Goal: Information Seeking & Learning: Learn about a topic

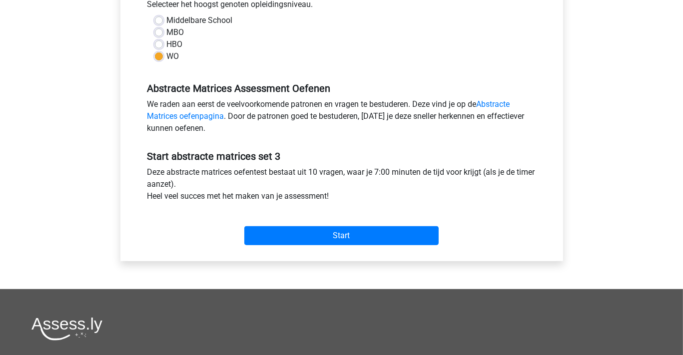
scroll to position [250, 0]
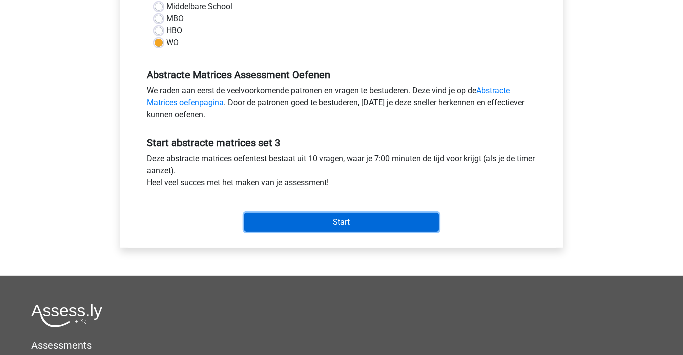
click at [344, 221] on input "Start" at bounding box center [341, 222] width 194 height 19
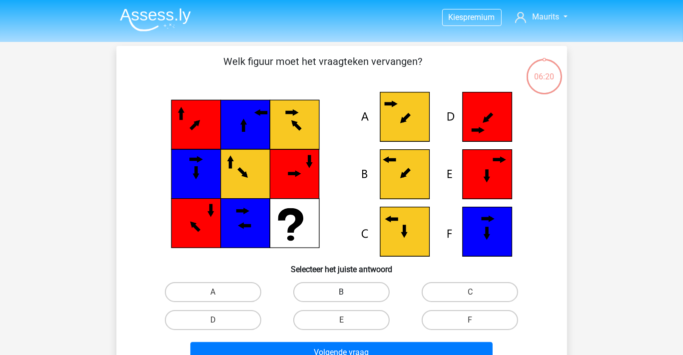
click at [340, 288] on label "B" at bounding box center [341, 292] width 96 height 20
click at [341, 292] on input "B" at bounding box center [344, 295] width 6 height 6
radio input "true"
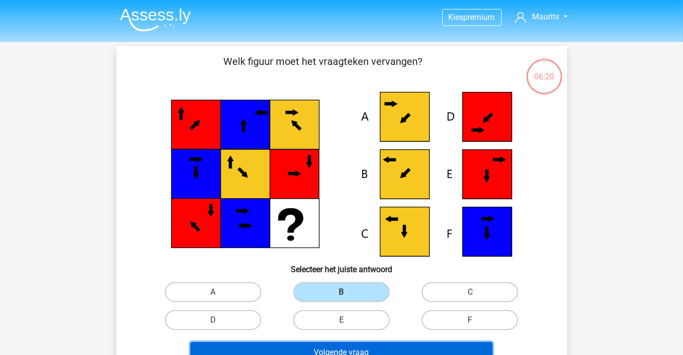
click at [353, 348] on button "Volgende vraag" at bounding box center [341, 352] width 302 height 21
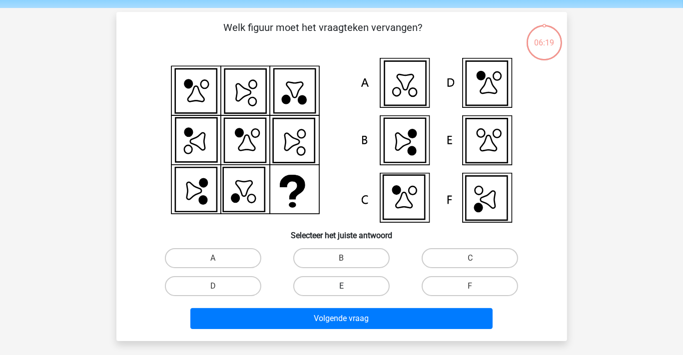
scroll to position [46, 0]
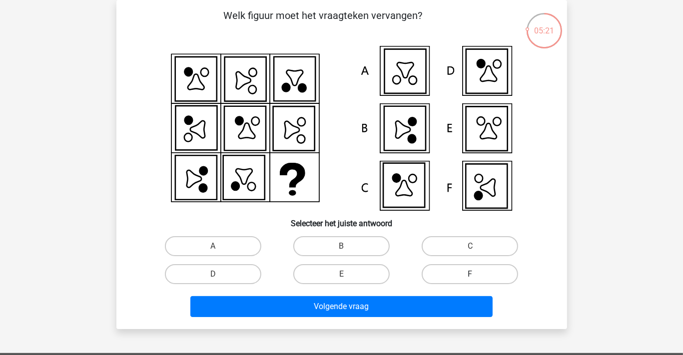
click at [463, 271] on label "F" at bounding box center [470, 274] width 96 height 20
click at [470, 274] on input "F" at bounding box center [473, 277] width 6 height 6
radio input "true"
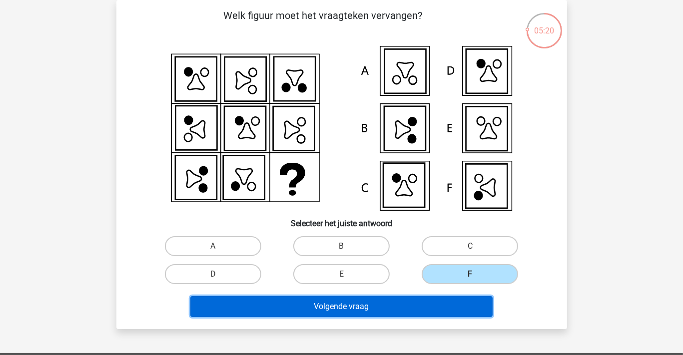
click at [404, 307] on button "Volgende vraag" at bounding box center [341, 306] width 302 height 21
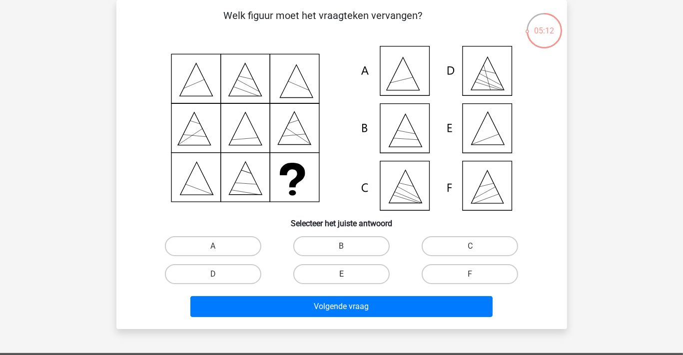
click at [352, 271] on label "E" at bounding box center [341, 274] width 96 height 20
click at [348, 274] on input "E" at bounding box center [344, 277] width 6 height 6
radio input "true"
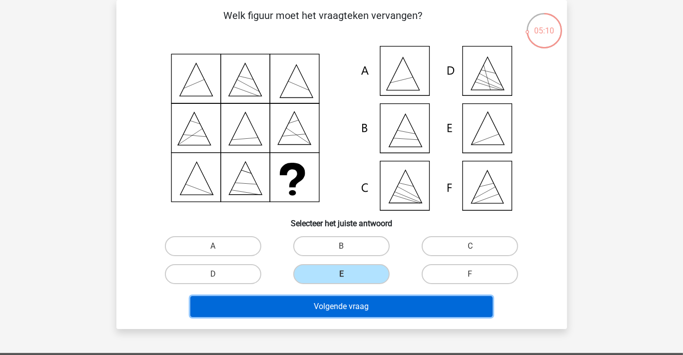
click at [339, 303] on button "Volgende vraag" at bounding box center [341, 306] width 302 height 21
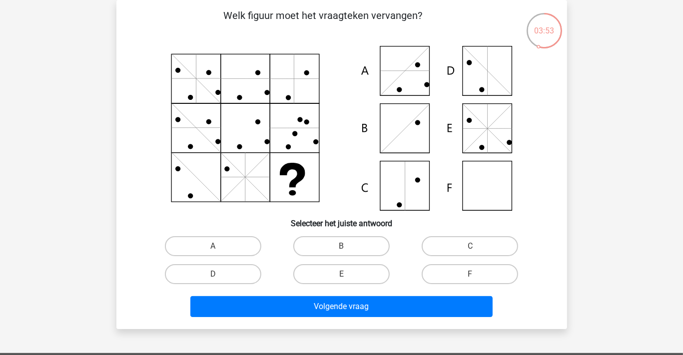
drag, startPoint x: 484, startPoint y: 123, endPoint x: 470, endPoint y: 134, distance: 17.8
click at [483, 124] on icon at bounding box center [341, 128] width 403 height 165
click at [336, 267] on label "E" at bounding box center [341, 274] width 96 height 20
click at [341, 274] on input "E" at bounding box center [344, 277] width 6 height 6
radio input "true"
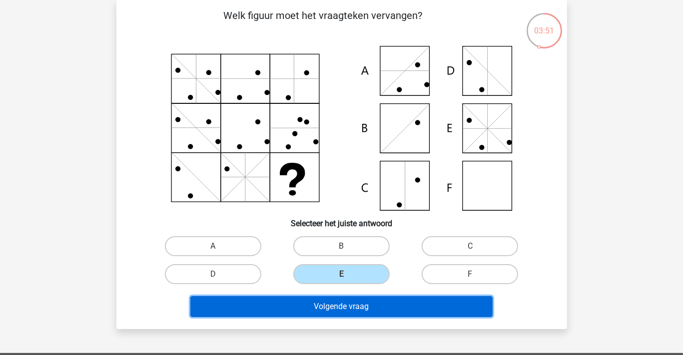
click at [334, 303] on button "Volgende vraag" at bounding box center [341, 306] width 302 height 21
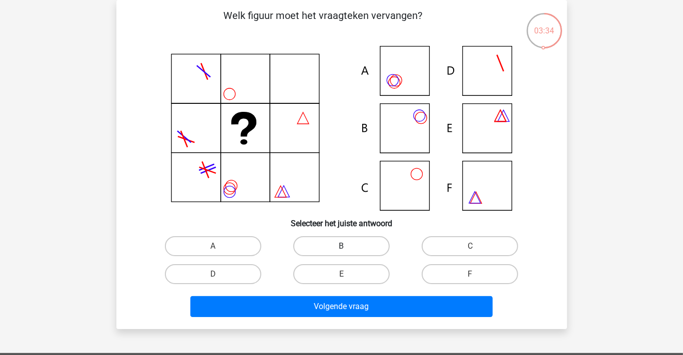
click at [348, 243] on label "B" at bounding box center [341, 246] width 96 height 20
click at [348, 246] on input "B" at bounding box center [344, 249] width 6 height 6
radio input "true"
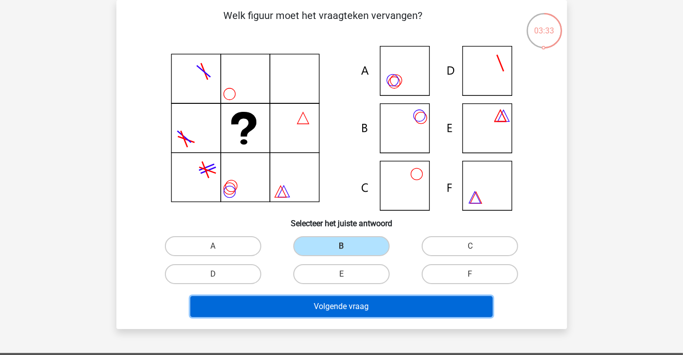
click at [342, 306] on button "Volgende vraag" at bounding box center [341, 306] width 302 height 21
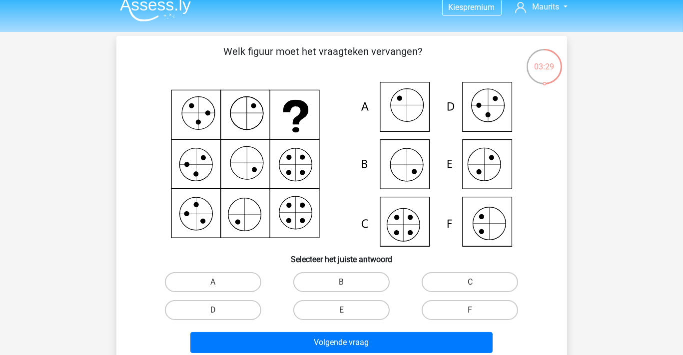
scroll to position [0, 0]
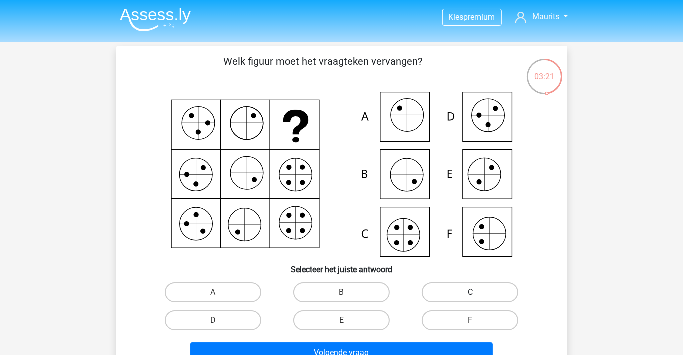
click at [480, 291] on label "C" at bounding box center [470, 292] width 96 height 20
click at [477, 292] on input "C" at bounding box center [473, 295] width 6 height 6
radio input "true"
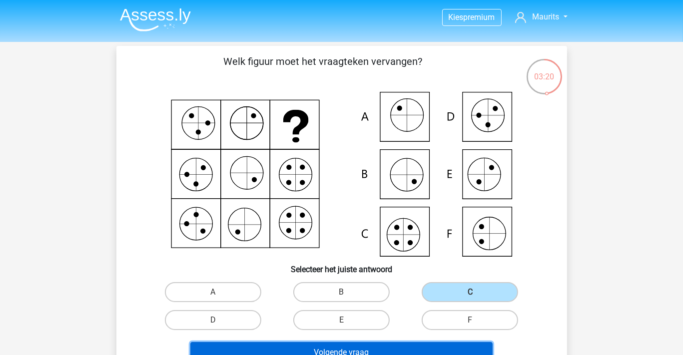
click at [383, 345] on button "Volgende vraag" at bounding box center [341, 352] width 302 height 21
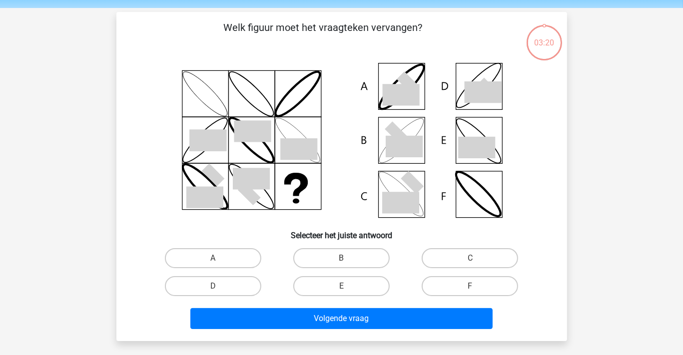
scroll to position [46, 0]
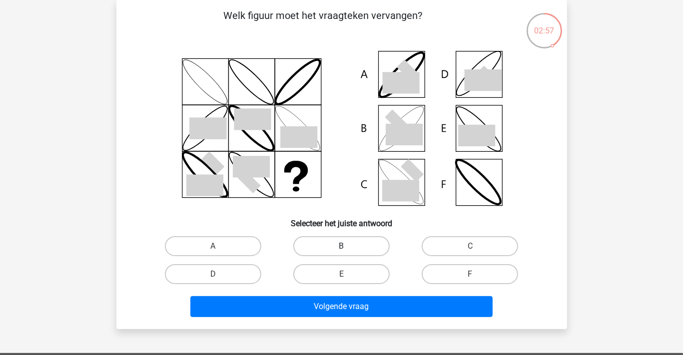
click at [345, 242] on label "B" at bounding box center [341, 246] width 96 height 20
click at [345, 246] on input "B" at bounding box center [344, 249] width 6 height 6
radio input "true"
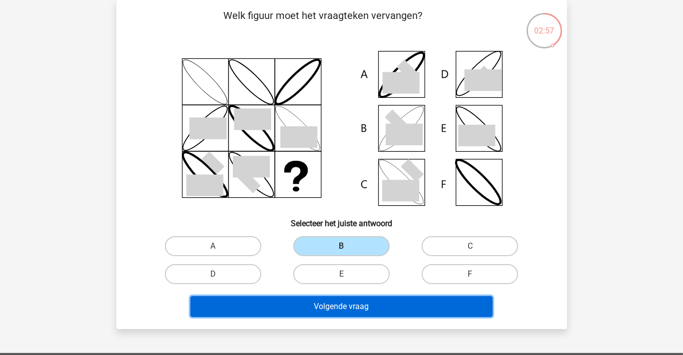
click at [347, 303] on button "Volgende vraag" at bounding box center [341, 306] width 302 height 21
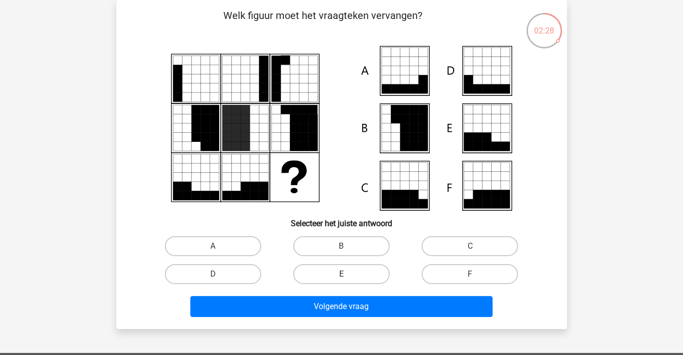
click at [350, 273] on label "E" at bounding box center [341, 274] width 96 height 20
click at [348, 274] on input "E" at bounding box center [344, 277] width 6 height 6
radio input "true"
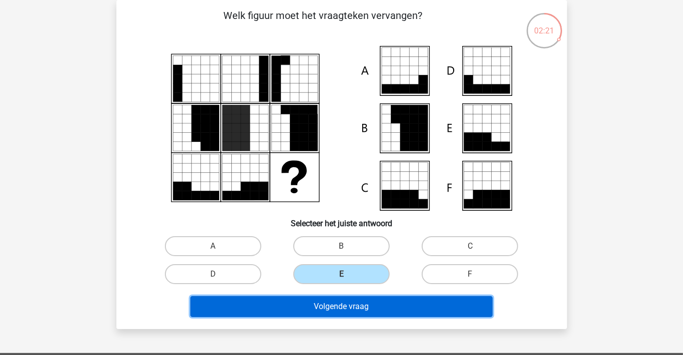
click at [336, 304] on button "Volgende vraag" at bounding box center [341, 306] width 302 height 21
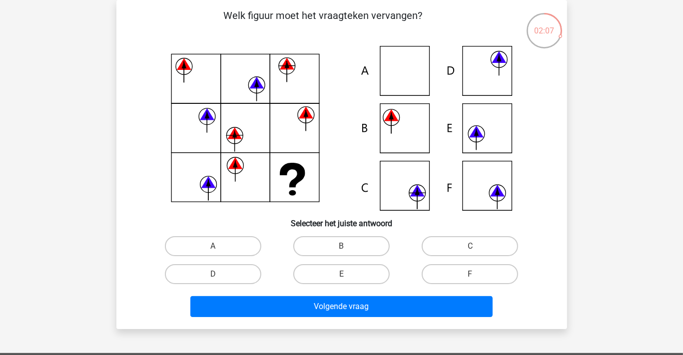
drag, startPoint x: 450, startPoint y: 243, endPoint x: 406, endPoint y: 291, distance: 64.4
click at [449, 244] on label "C" at bounding box center [470, 246] width 96 height 20
click at [470, 246] on input "C" at bounding box center [473, 249] width 6 height 6
radio input "true"
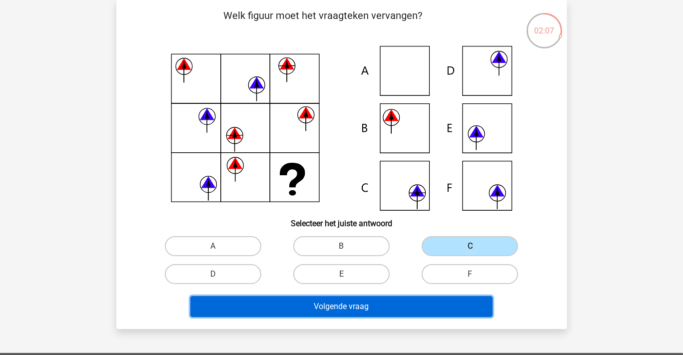
click at [396, 303] on button "Volgende vraag" at bounding box center [341, 306] width 302 height 21
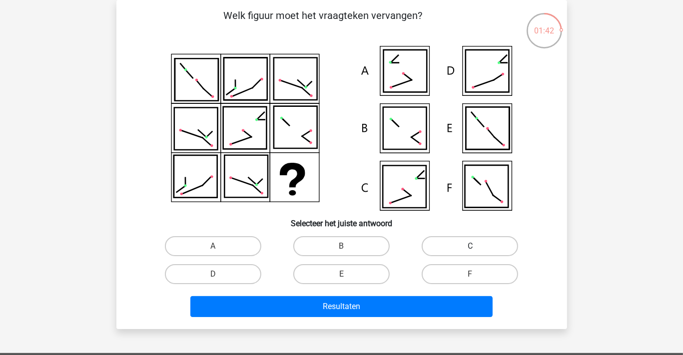
click at [446, 244] on label "C" at bounding box center [470, 246] width 96 height 20
click at [470, 246] on input "C" at bounding box center [473, 249] width 6 height 6
radio input "true"
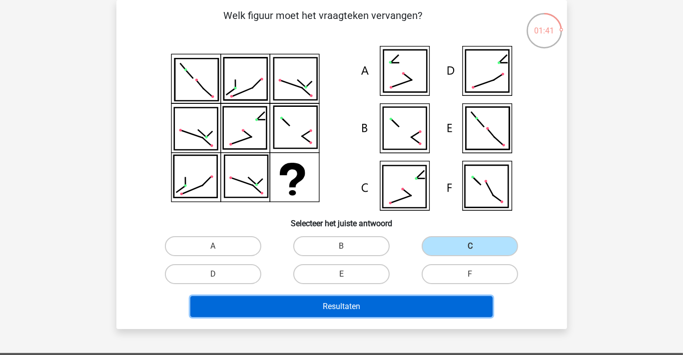
click at [397, 306] on button "Resultaten" at bounding box center [341, 306] width 302 height 21
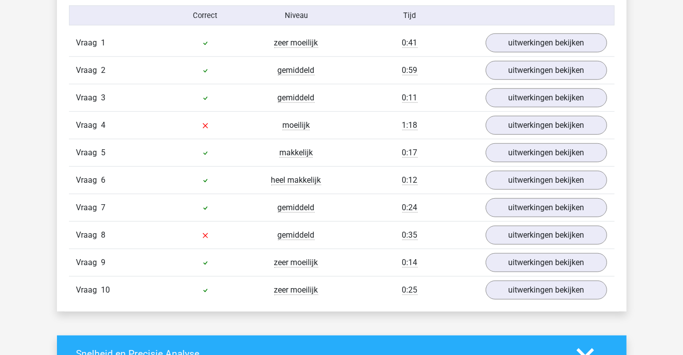
scroll to position [849, 0]
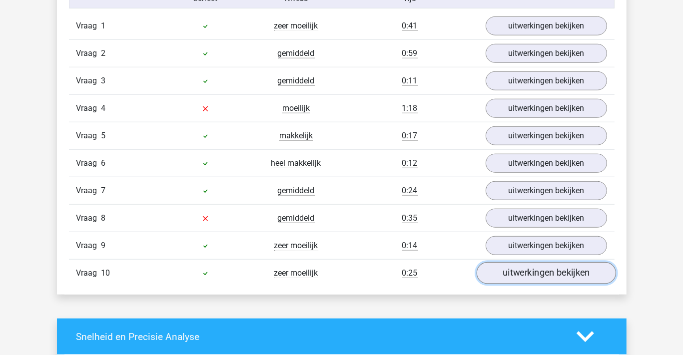
click at [530, 269] on link "uitwerkingen bekijken" at bounding box center [545, 273] width 139 height 22
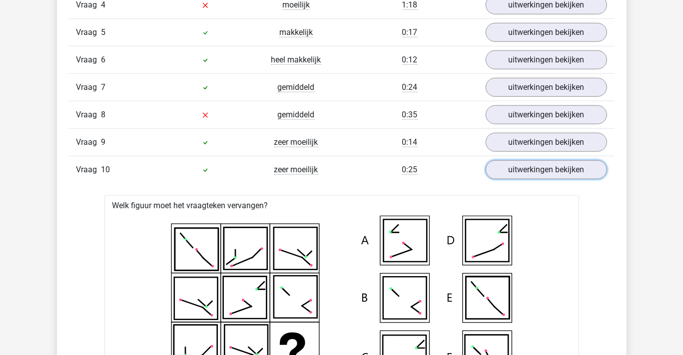
scroll to position [949, 0]
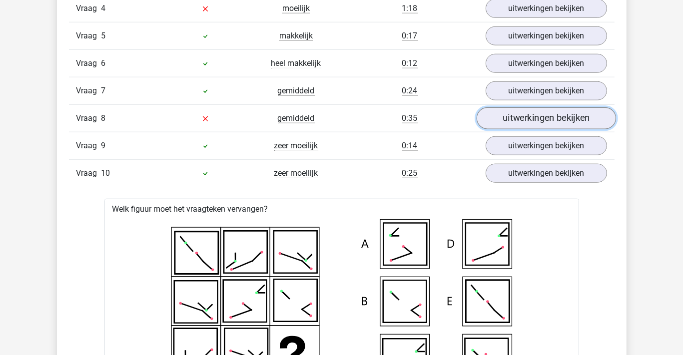
click at [531, 116] on link "uitwerkingen bekijken" at bounding box center [545, 118] width 139 height 22
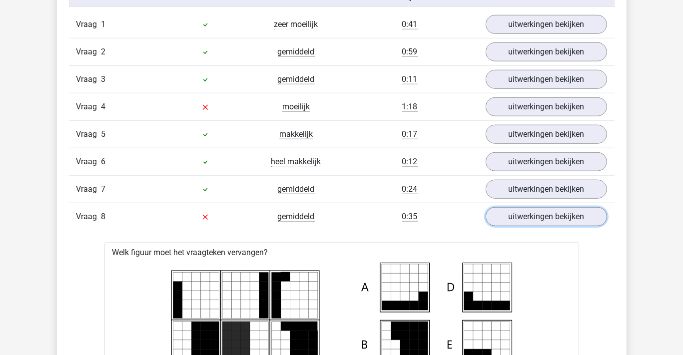
scroll to position [849, 0]
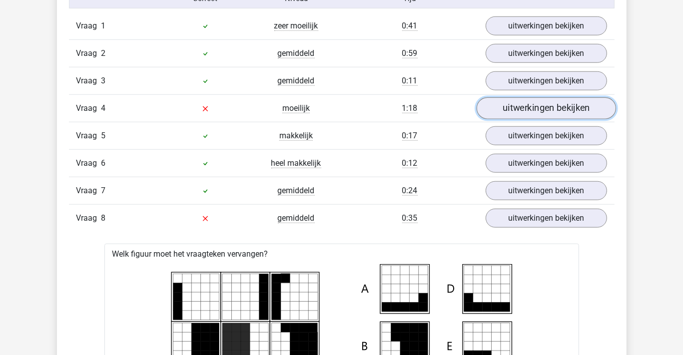
click at [510, 107] on link "uitwerkingen bekijken" at bounding box center [545, 108] width 139 height 22
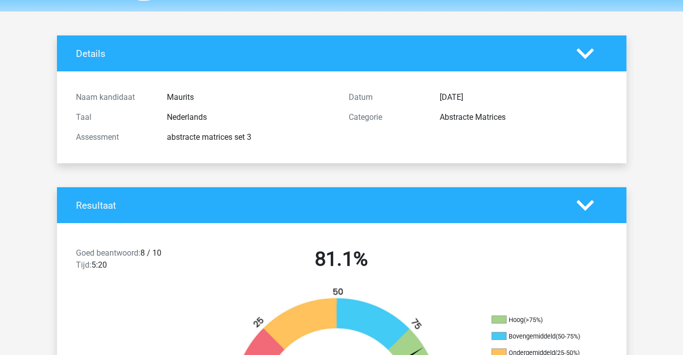
scroll to position [0, 0]
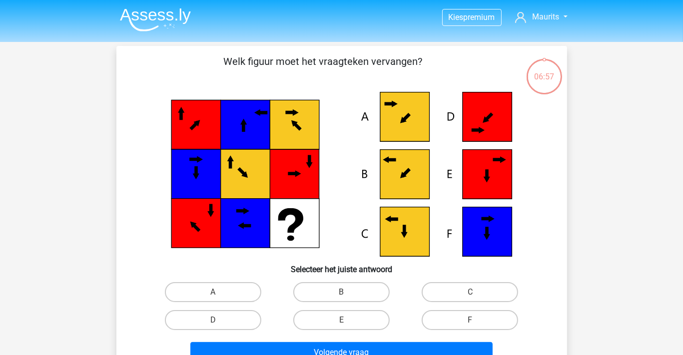
drag, startPoint x: 139, startPoint y: 11, endPoint x: 133, endPoint y: 15, distance: 7.2
click at [139, 12] on img at bounding box center [155, 19] width 71 height 23
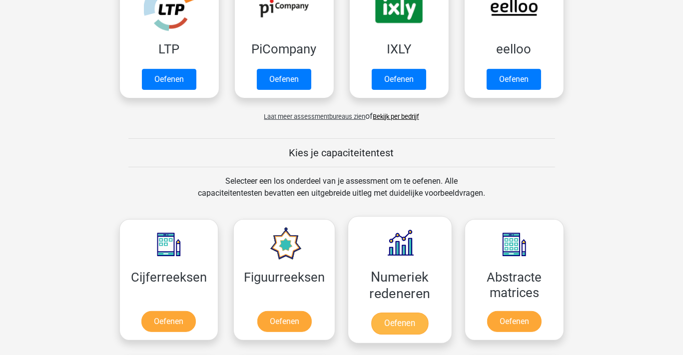
scroll to position [350, 0]
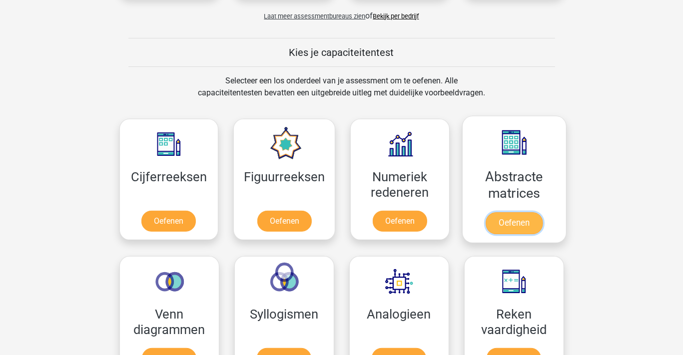
click at [520, 212] on link "Oefenen" at bounding box center [514, 223] width 57 height 22
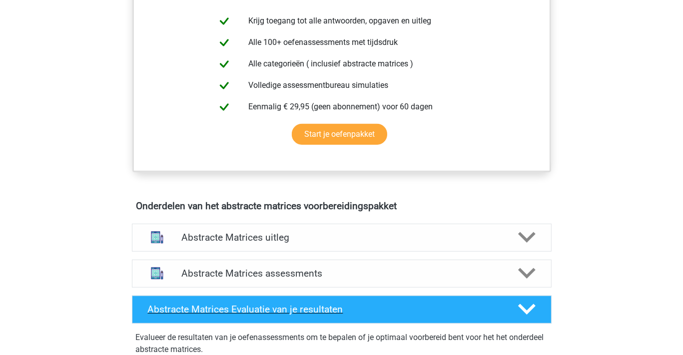
scroll to position [500, 0]
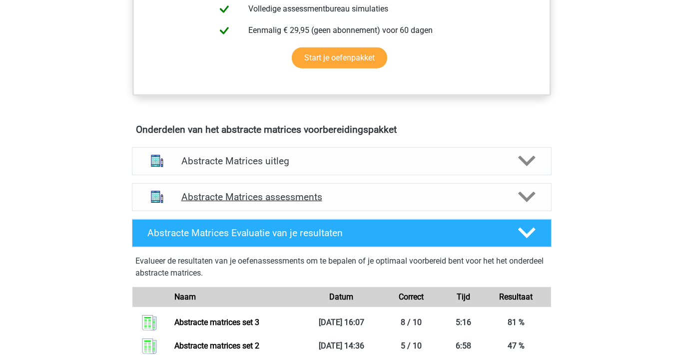
click at [286, 194] on h4 "Abstracte Matrices assessments" at bounding box center [341, 196] width 321 height 11
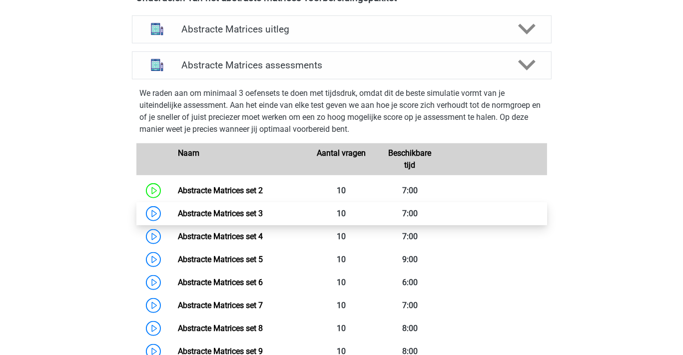
scroll to position [650, 0]
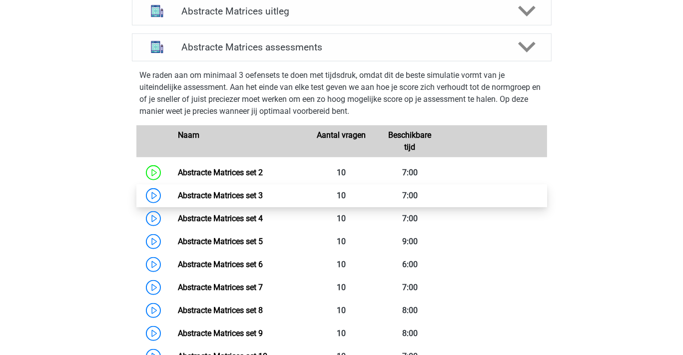
click at [249, 194] on link "Abstracte Matrices set 3" at bounding box center [220, 195] width 85 height 9
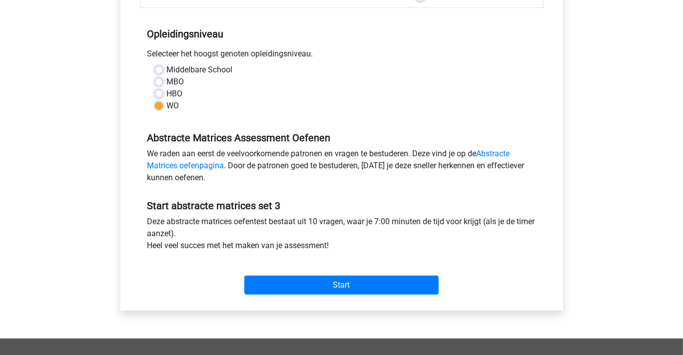
scroll to position [200, 0]
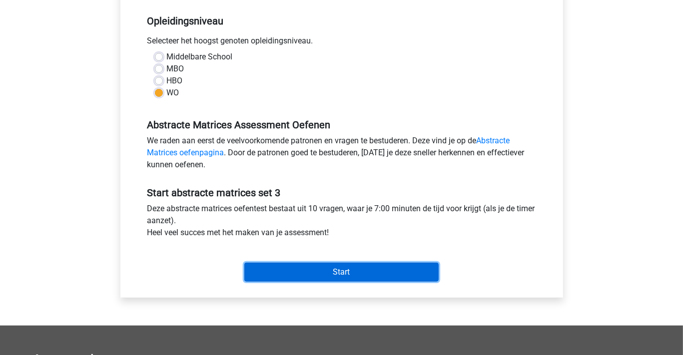
click at [343, 270] on input "Start" at bounding box center [341, 272] width 194 height 19
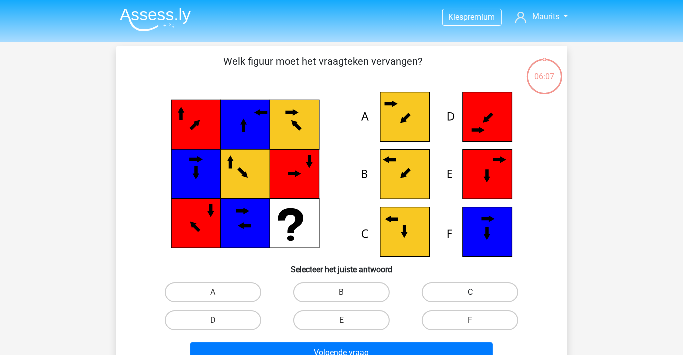
click at [452, 290] on label "C" at bounding box center [470, 292] width 96 height 20
click at [470, 292] on input "C" at bounding box center [473, 295] width 6 height 6
radio input "true"
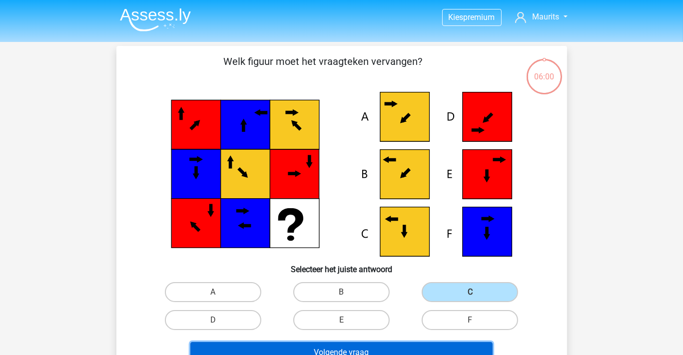
click at [334, 349] on button "Volgende vraag" at bounding box center [341, 352] width 302 height 21
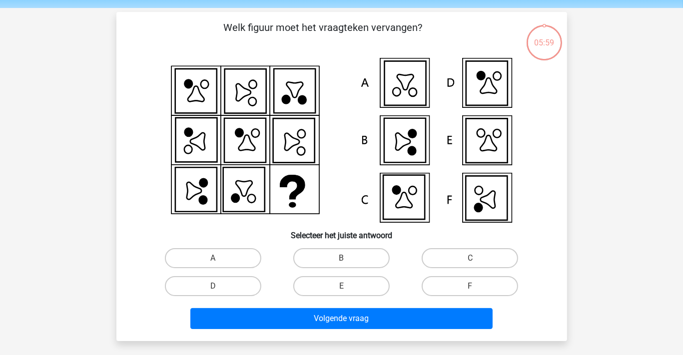
scroll to position [46, 0]
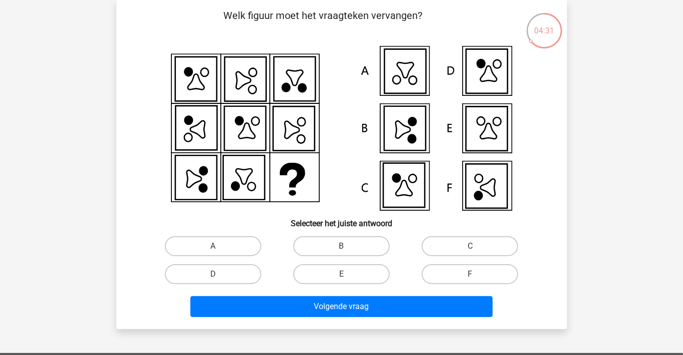
click at [486, 70] on icon at bounding box center [488, 73] width 16 height 15
click at [235, 270] on label "D" at bounding box center [213, 274] width 96 height 20
click at [219, 274] on input "D" at bounding box center [216, 277] width 6 height 6
radio input "true"
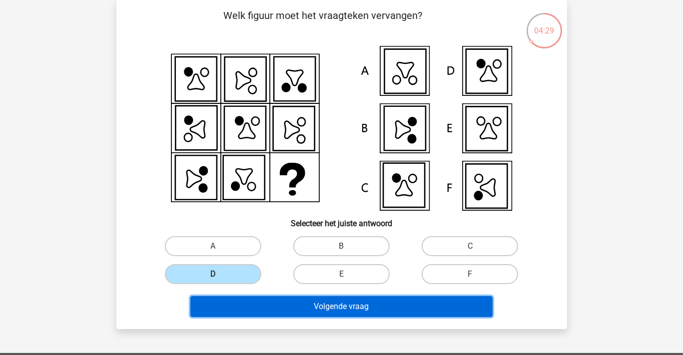
click at [275, 302] on button "Volgende vraag" at bounding box center [341, 306] width 302 height 21
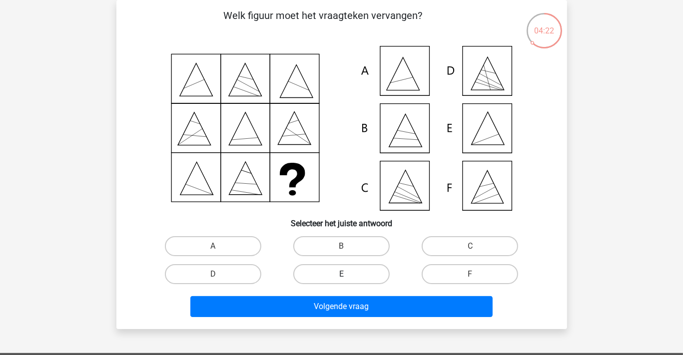
click at [348, 275] on label "E" at bounding box center [341, 274] width 96 height 20
click at [348, 275] on input "E" at bounding box center [344, 277] width 6 height 6
radio input "true"
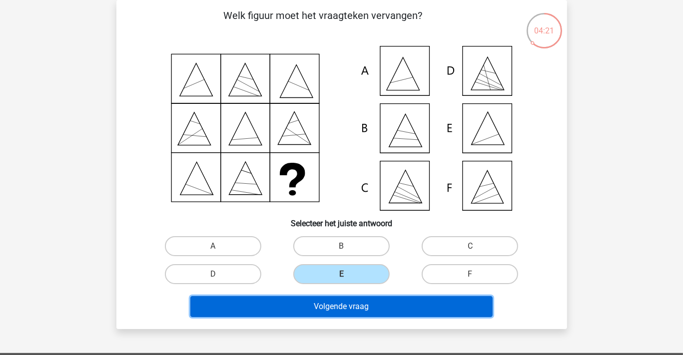
click at [344, 302] on button "Volgende vraag" at bounding box center [341, 306] width 302 height 21
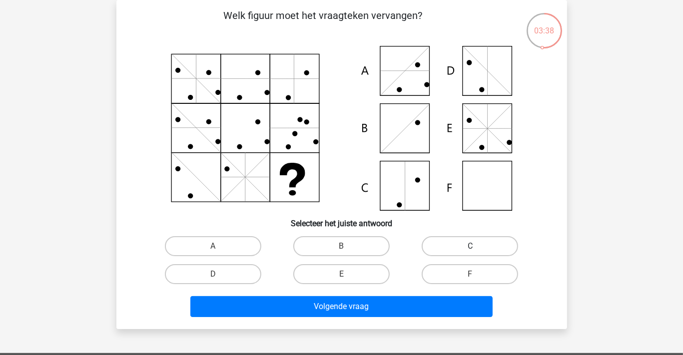
click at [444, 246] on label "C" at bounding box center [470, 246] width 96 height 20
click at [470, 246] on input "C" at bounding box center [473, 249] width 6 height 6
radio input "true"
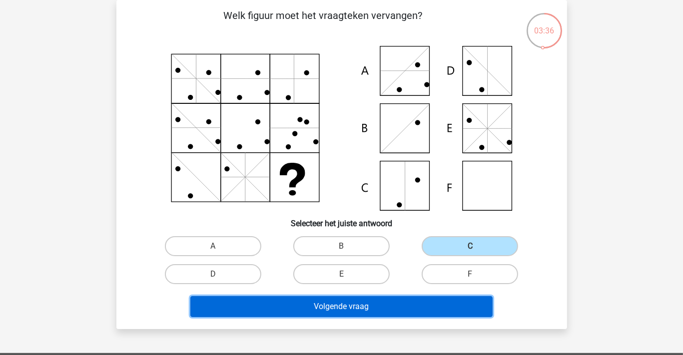
click at [403, 305] on button "Volgende vraag" at bounding box center [341, 306] width 302 height 21
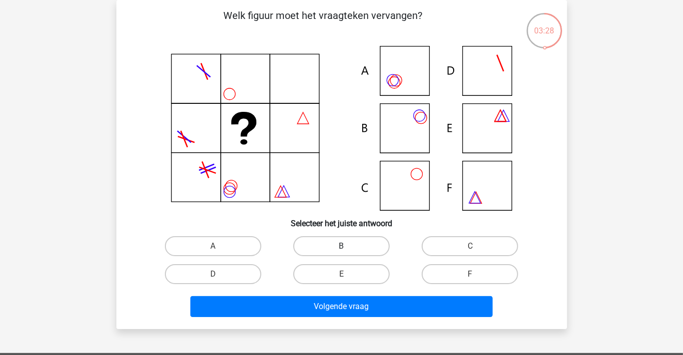
click at [357, 244] on label "B" at bounding box center [341, 246] width 96 height 20
click at [348, 246] on input "B" at bounding box center [344, 249] width 6 height 6
radio input "true"
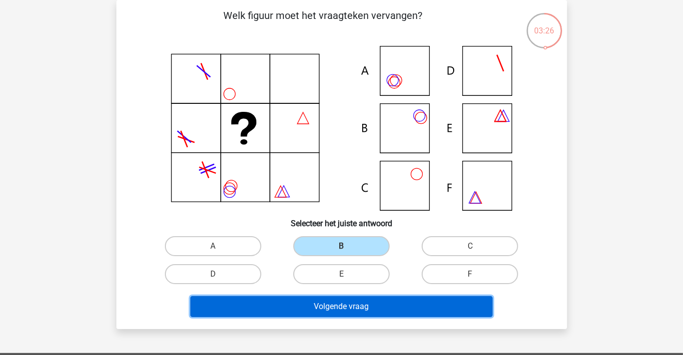
click at [337, 303] on button "Volgende vraag" at bounding box center [341, 306] width 302 height 21
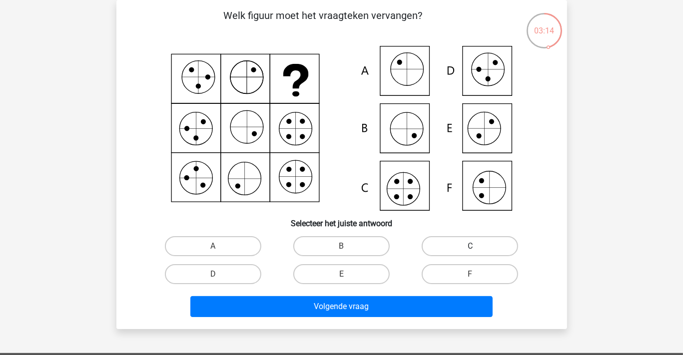
click at [452, 244] on label "C" at bounding box center [470, 246] width 96 height 20
click at [470, 246] on input "C" at bounding box center [473, 249] width 6 height 6
radio input "true"
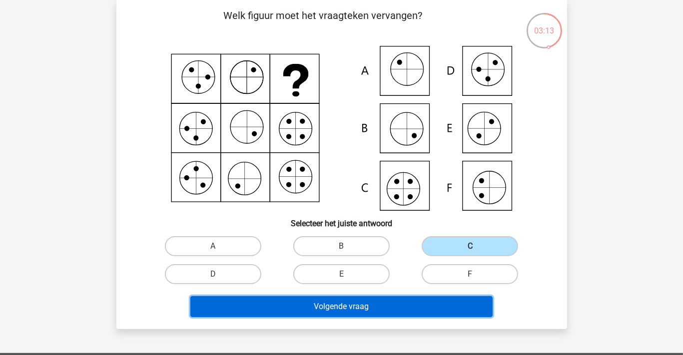
click at [373, 301] on button "Volgende vraag" at bounding box center [341, 306] width 302 height 21
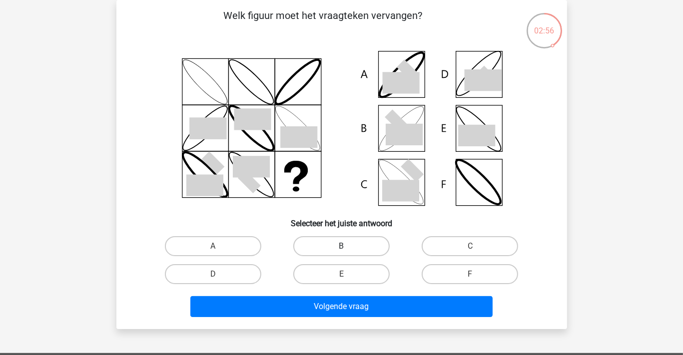
click at [350, 244] on label "B" at bounding box center [341, 246] width 96 height 20
click at [348, 246] on input "B" at bounding box center [344, 249] width 6 height 6
radio input "true"
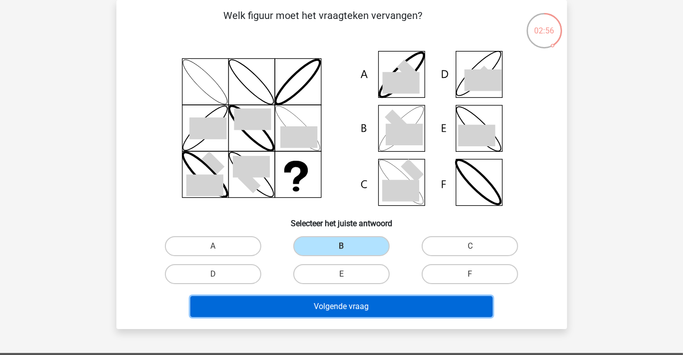
click at [346, 309] on button "Volgende vraag" at bounding box center [341, 306] width 302 height 21
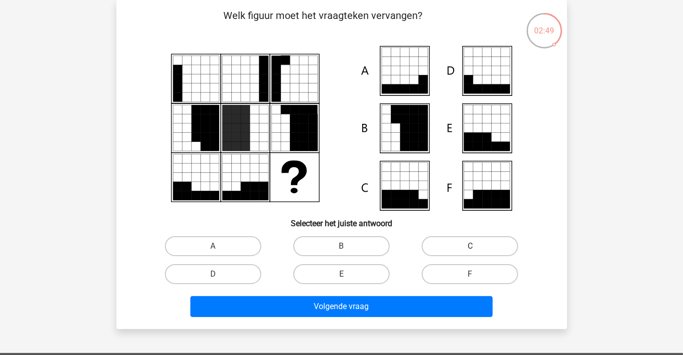
click at [453, 244] on label "C" at bounding box center [470, 246] width 96 height 20
click at [470, 246] on input "C" at bounding box center [473, 249] width 6 height 6
radio input "true"
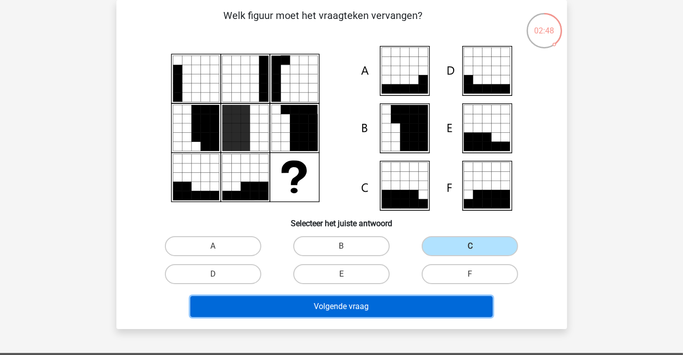
click at [405, 302] on button "Volgende vraag" at bounding box center [341, 306] width 302 height 21
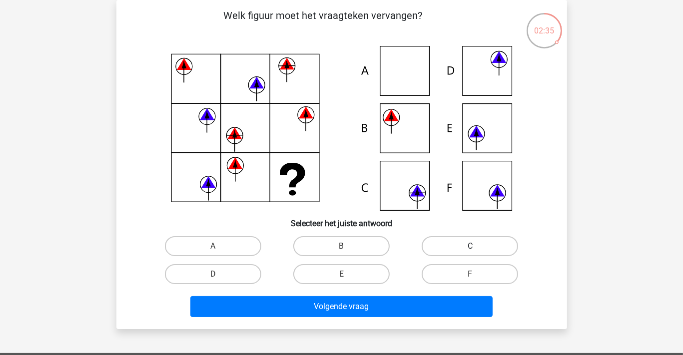
click at [450, 246] on label "C" at bounding box center [470, 246] width 96 height 20
click at [470, 246] on input "C" at bounding box center [473, 249] width 6 height 6
radio input "true"
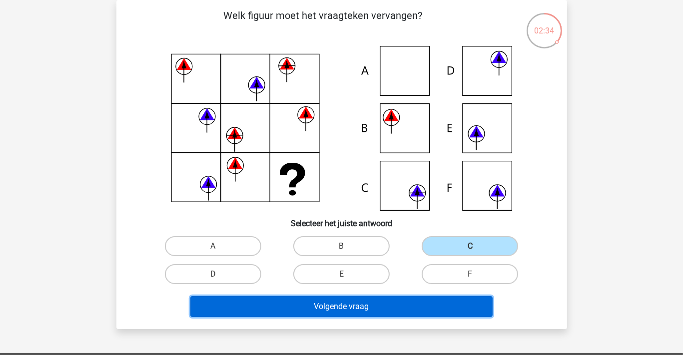
click at [418, 303] on button "Volgende vraag" at bounding box center [341, 306] width 302 height 21
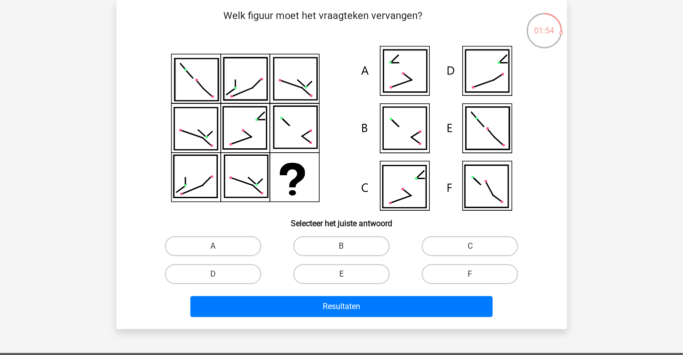
drag, startPoint x: 227, startPoint y: 273, endPoint x: 232, endPoint y: 289, distance: 16.8
click at [227, 273] on label "D" at bounding box center [213, 274] width 96 height 20
click at [219, 274] on input "D" at bounding box center [216, 277] width 6 height 6
radio input "true"
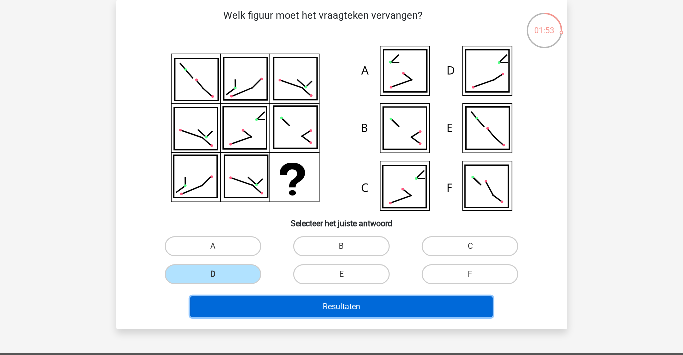
click at [243, 302] on button "Resultaten" at bounding box center [341, 306] width 302 height 21
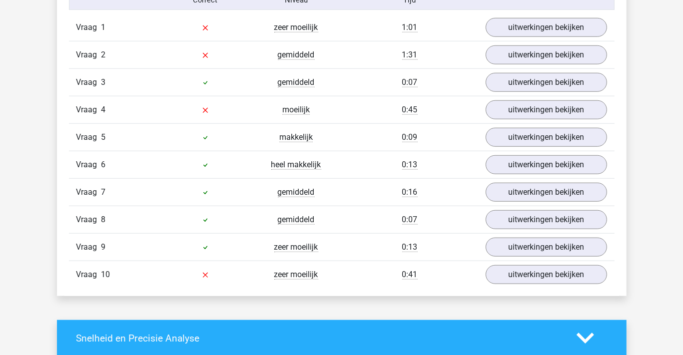
scroll to position [899, 0]
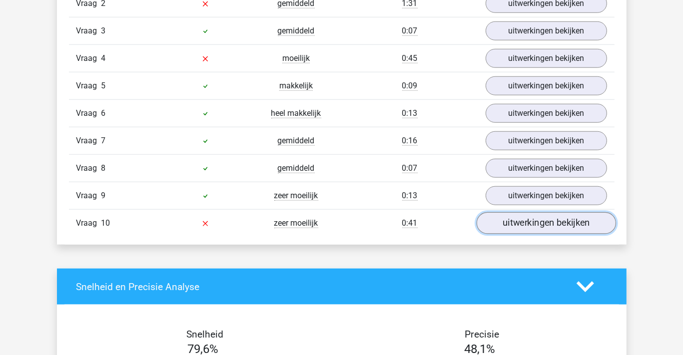
click at [523, 220] on link "uitwerkingen bekijken" at bounding box center [545, 223] width 139 height 22
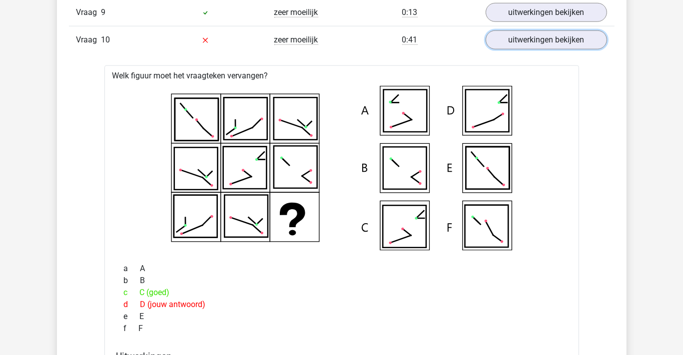
scroll to position [1099, 0]
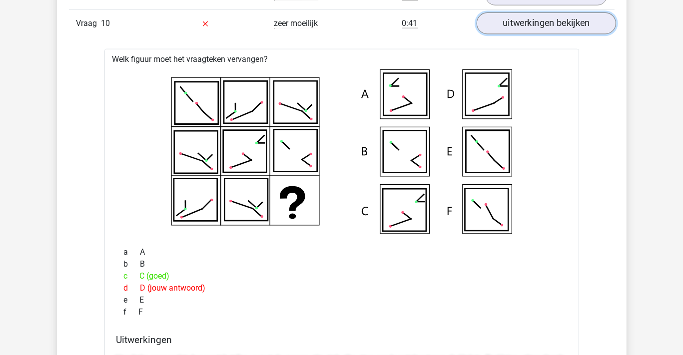
click at [544, 18] on link "uitwerkingen bekijken" at bounding box center [545, 23] width 139 height 22
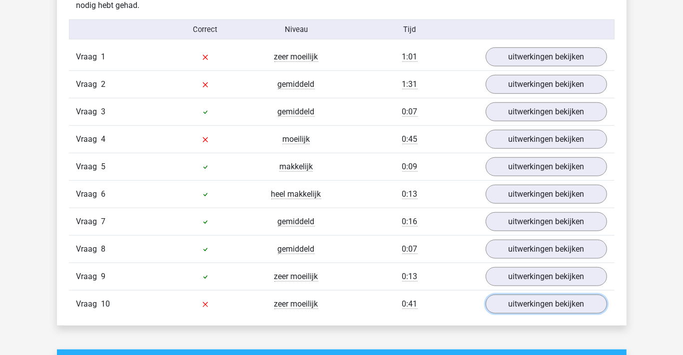
scroll to position [700, 0]
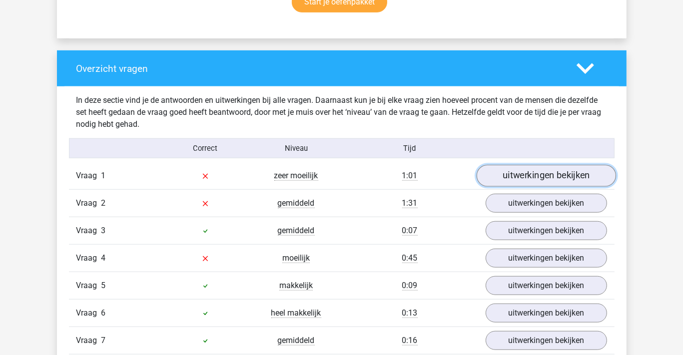
click at [537, 173] on link "uitwerkingen bekijken" at bounding box center [545, 176] width 139 height 22
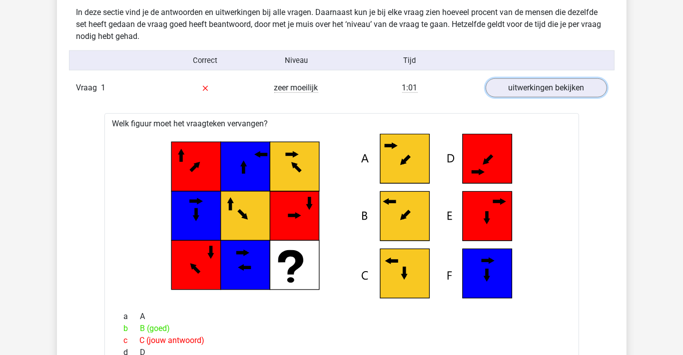
scroll to position [800, 0]
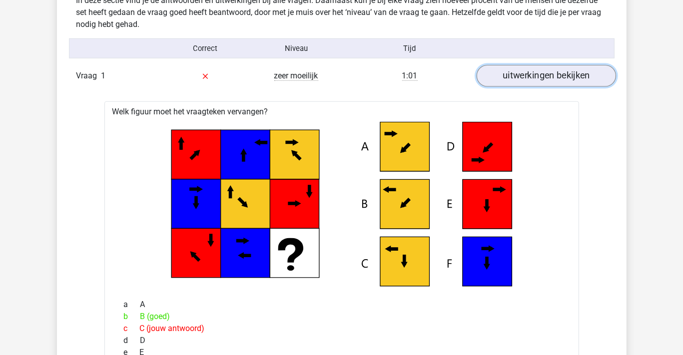
click at [523, 76] on link "uitwerkingen bekijken" at bounding box center [545, 76] width 139 height 22
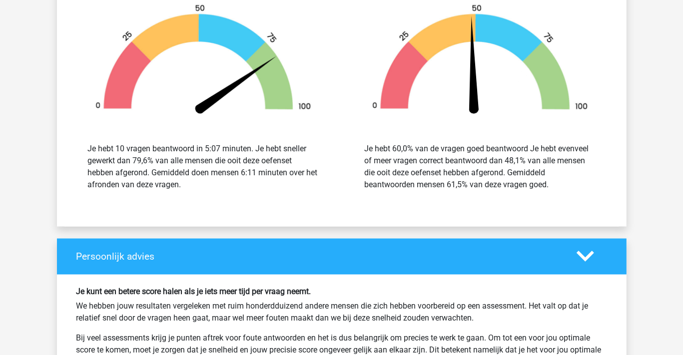
scroll to position [1249, 0]
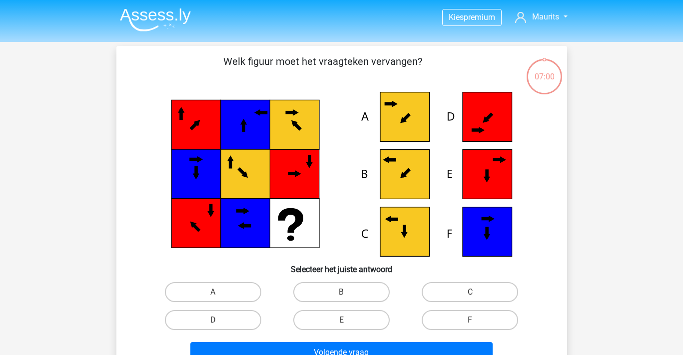
scroll to position [46, 0]
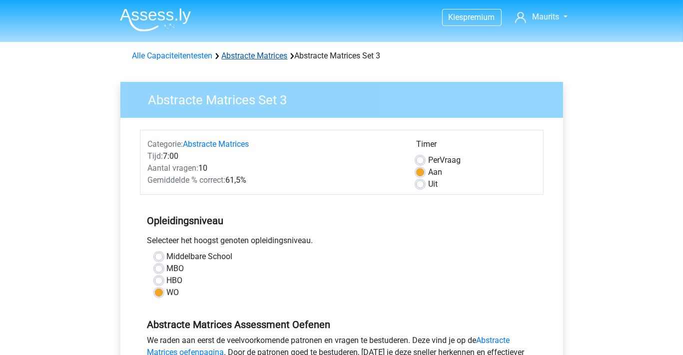
click at [258, 53] on link "Abstracte Matrices" at bounding box center [255, 55] width 66 height 9
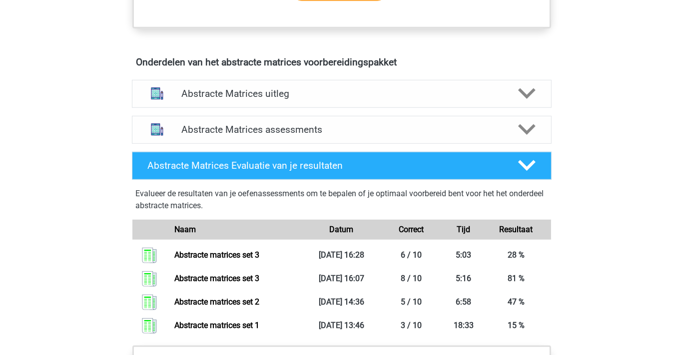
scroll to position [550, 0]
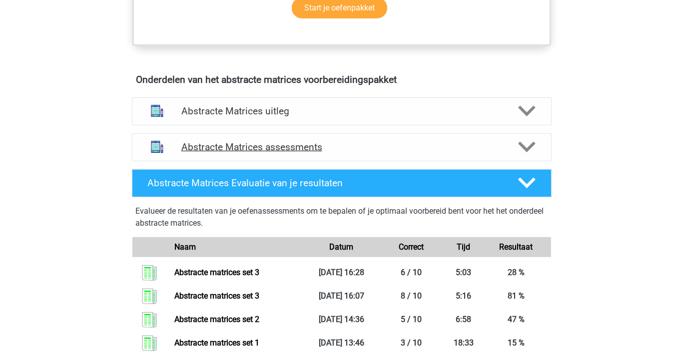
click at [255, 144] on h4 "Abstracte Matrices assessments" at bounding box center [341, 146] width 321 height 11
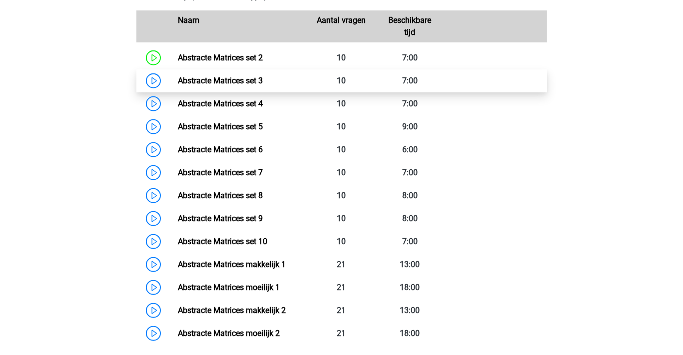
scroll to position [750, 0]
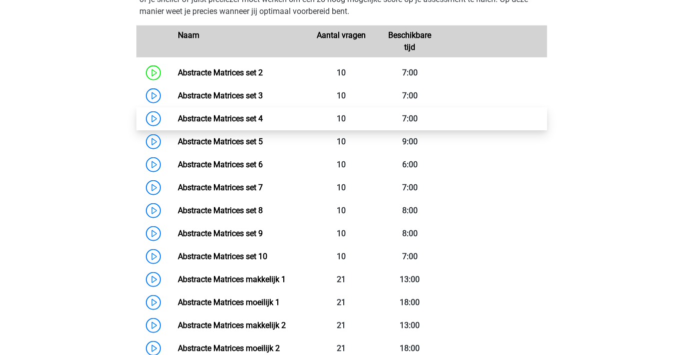
click at [224, 117] on link "Abstracte Matrices set 4" at bounding box center [220, 118] width 85 height 9
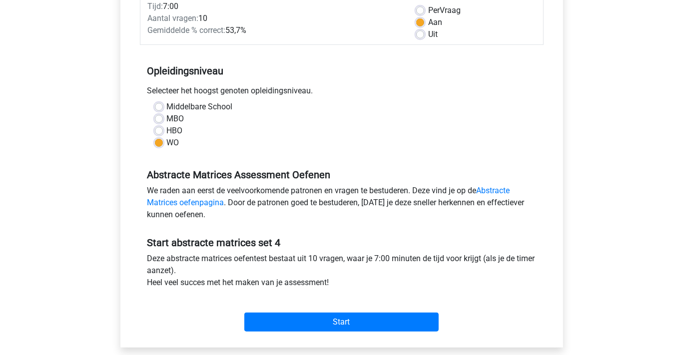
scroll to position [250, 0]
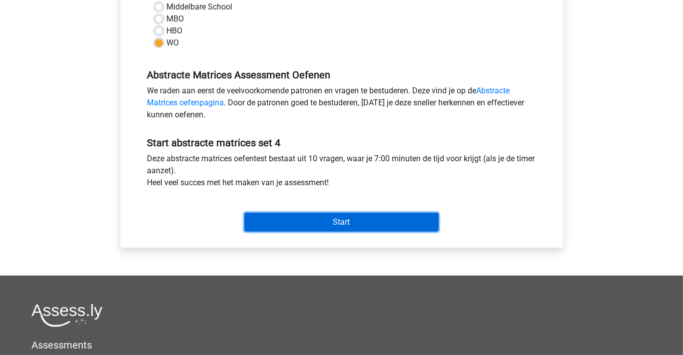
click at [338, 220] on input "Start" at bounding box center [341, 222] width 194 height 19
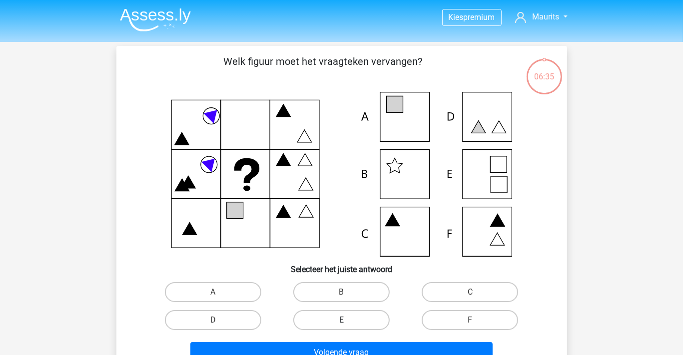
click at [351, 319] on label "E" at bounding box center [341, 320] width 96 height 20
click at [348, 320] on input "E" at bounding box center [344, 323] width 6 height 6
radio input "true"
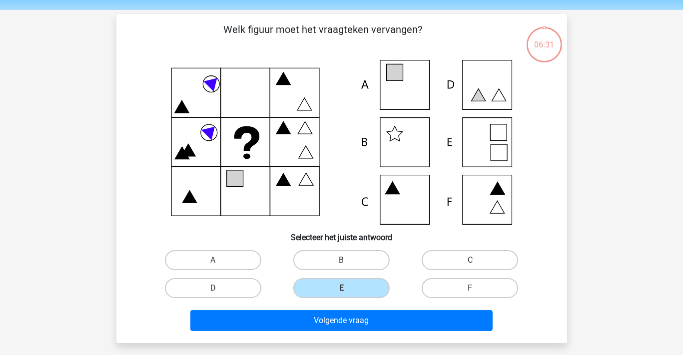
scroll to position [50, 0]
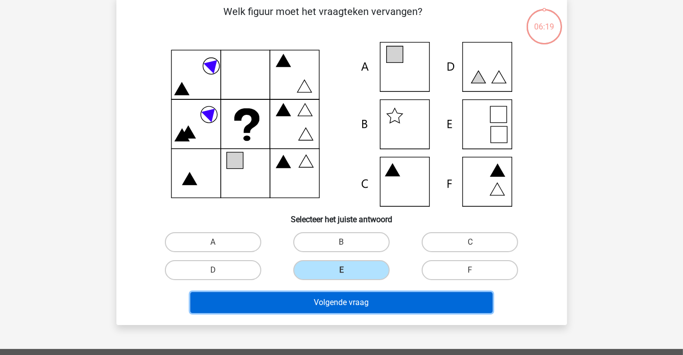
click at [330, 299] on button "Volgende vraag" at bounding box center [341, 302] width 302 height 21
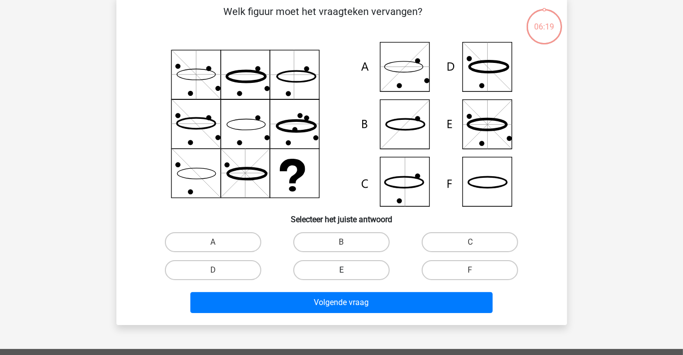
scroll to position [46, 0]
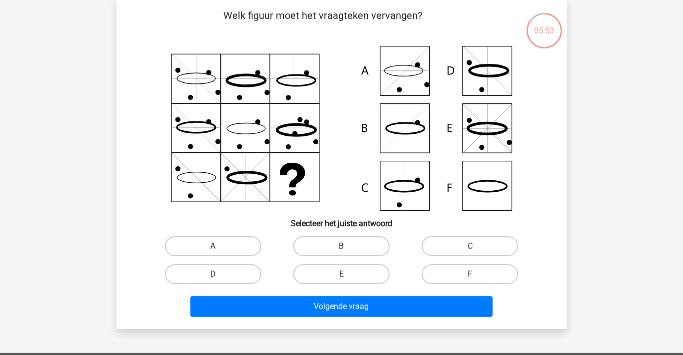
click at [236, 243] on label "A" at bounding box center [213, 246] width 96 height 20
click at [219, 246] on input "A" at bounding box center [216, 249] width 6 height 6
radio input "true"
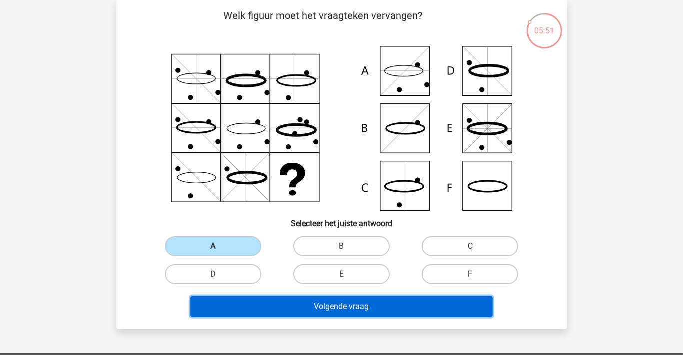
click at [281, 303] on button "Volgende vraag" at bounding box center [341, 306] width 302 height 21
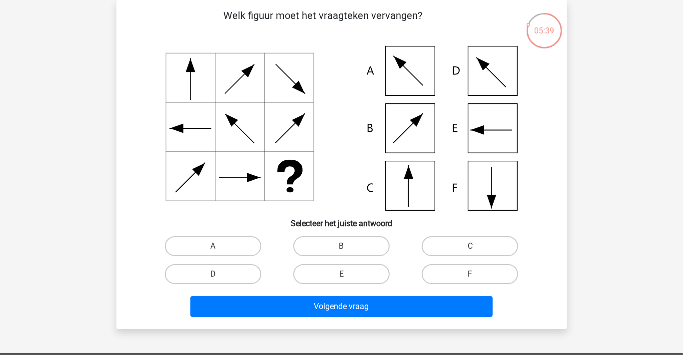
click at [456, 272] on label "F" at bounding box center [470, 274] width 96 height 20
click at [470, 274] on input "F" at bounding box center [473, 277] width 6 height 6
radio input "true"
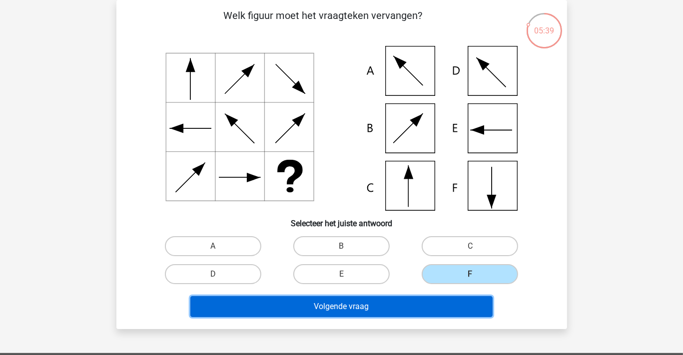
click at [385, 306] on button "Volgende vraag" at bounding box center [341, 306] width 302 height 21
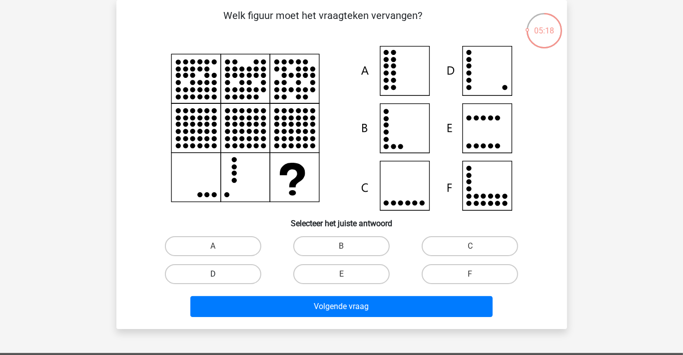
click at [241, 270] on label "D" at bounding box center [213, 274] width 96 height 20
click at [219, 274] on input "D" at bounding box center [216, 277] width 6 height 6
radio input "true"
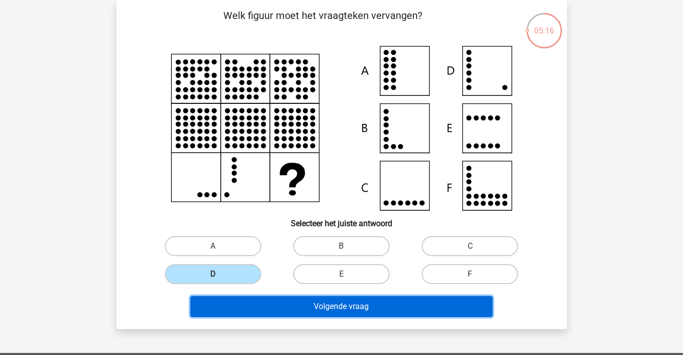
click at [326, 305] on button "Volgende vraag" at bounding box center [341, 306] width 302 height 21
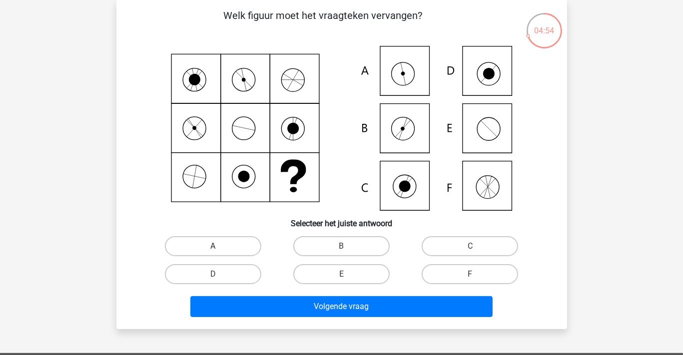
click at [236, 245] on label "A" at bounding box center [213, 246] width 96 height 20
click at [219, 246] on input "A" at bounding box center [216, 249] width 6 height 6
radio input "true"
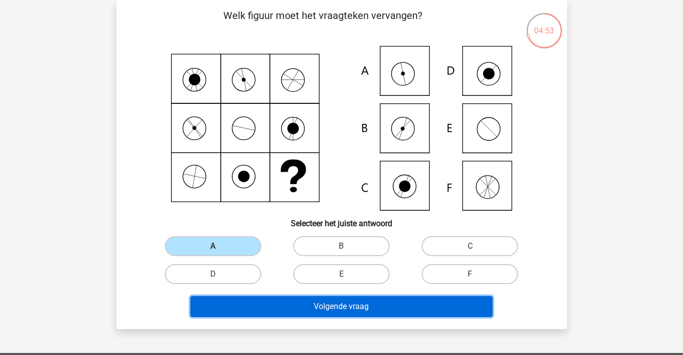
click at [288, 303] on button "Volgende vraag" at bounding box center [341, 306] width 302 height 21
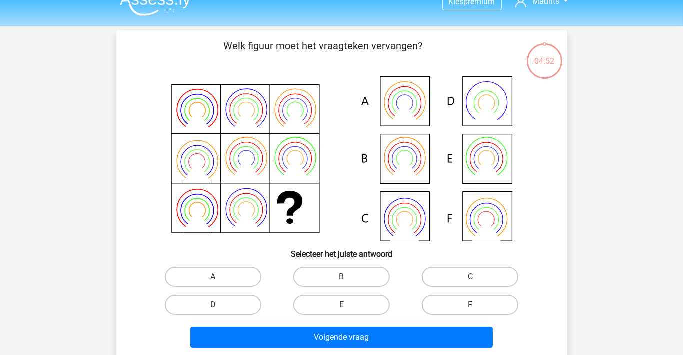
scroll to position [0, 0]
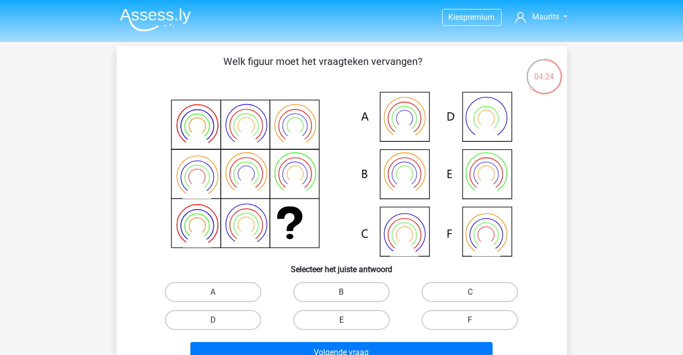
click at [348, 317] on label "E" at bounding box center [341, 320] width 96 height 20
click at [348, 320] on input "E" at bounding box center [344, 323] width 6 height 6
radio input "true"
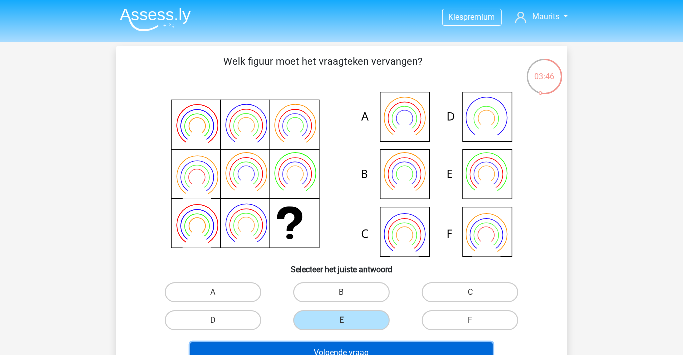
click at [326, 349] on button "Volgende vraag" at bounding box center [341, 352] width 302 height 21
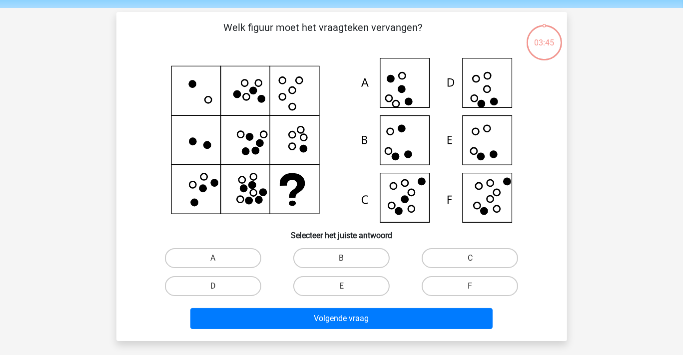
scroll to position [46, 0]
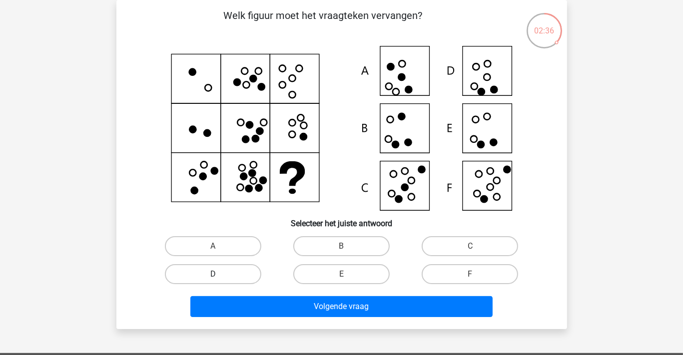
click at [221, 271] on label "D" at bounding box center [213, 274] width 96 height 20
click at [219, 274] on input "D" at bounding box center [216, 277] width 6 height 6
radio input "true"
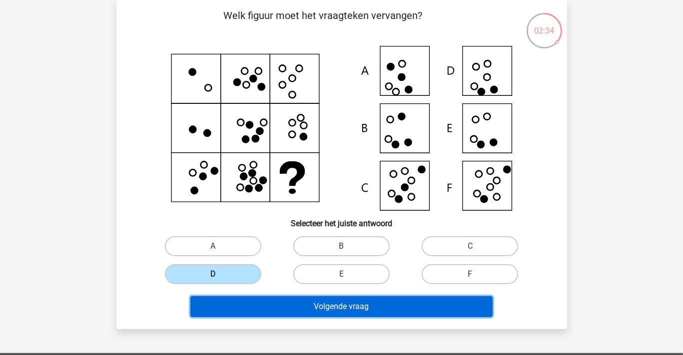
click at [309, 305] on button "Volgende vraag" at bounding box center [341, 306] width 302 height 21
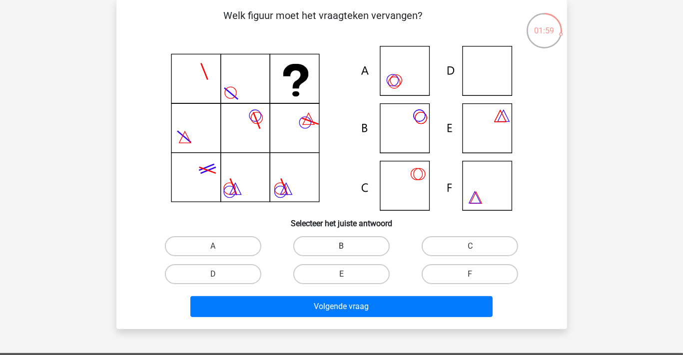
click at [332, 244] on label "B" at bounding box center [341, 246] width 96 height 20
click at [341, 246] on input "B" at bounding box center [344, 249] width 6 height 6
radio input "true"
click at [448, 243] on label "C" at bounding box center [470, 246] width 96 height 20
click at [470, 246] on input "C" at bounding box center [473, 249] width 6 height 6
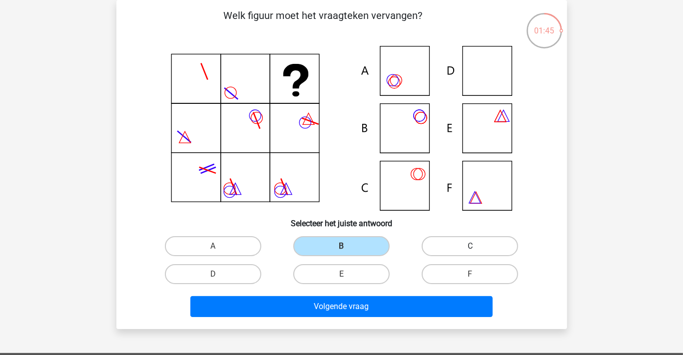
radio input "true"
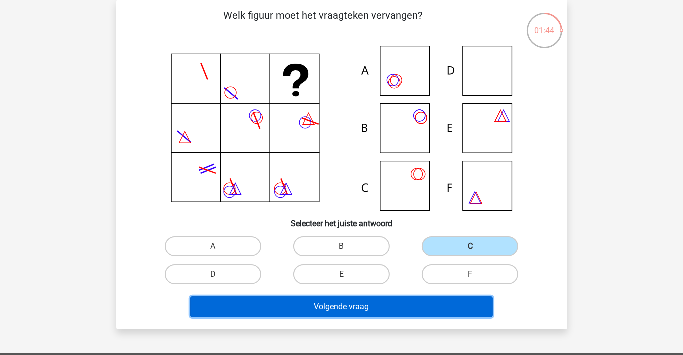
click at [394, 300] on button "Volgende vraag" at bounding box center [341, 306] width 302 height 21
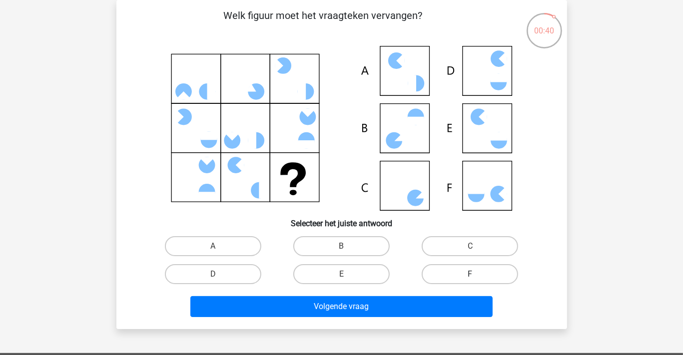
click at [444, 274] on label "F" at bounding box center [470, 274] width 96 height 20
click at [470, 274] on input "F" at bounding box center [473, 277] width 6 height 6
radio input "true"
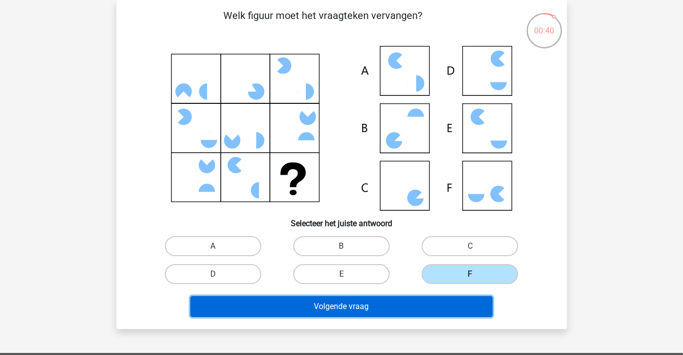
click at [404, 301] on button "Volgende vraag" at bounding box center [341, 306] width 302 height 21
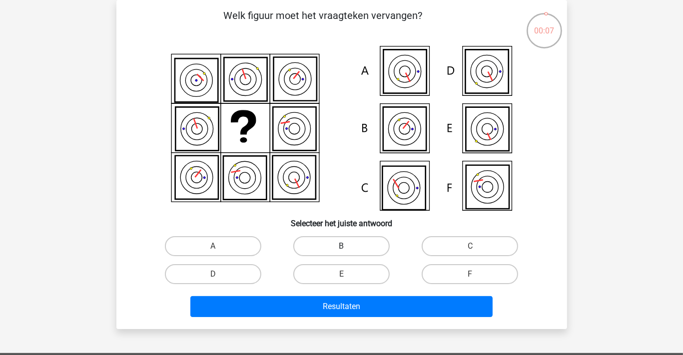
click at [344, 244] on label "B" at bounding box center [341, 246] width 96 height 20
click at [344, 246] on input "B" at bounding box center [344, 249] width 6 height 6
radio input "true"
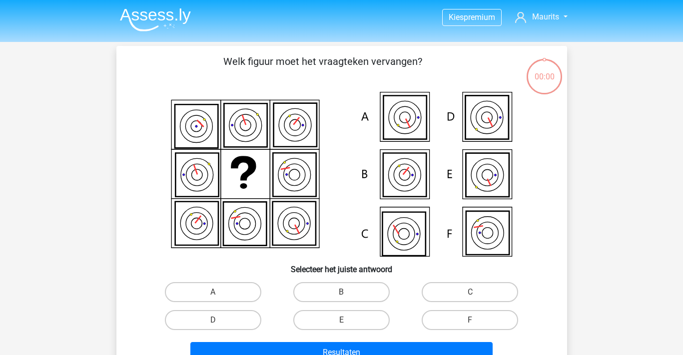
scroll to position [46, 0]
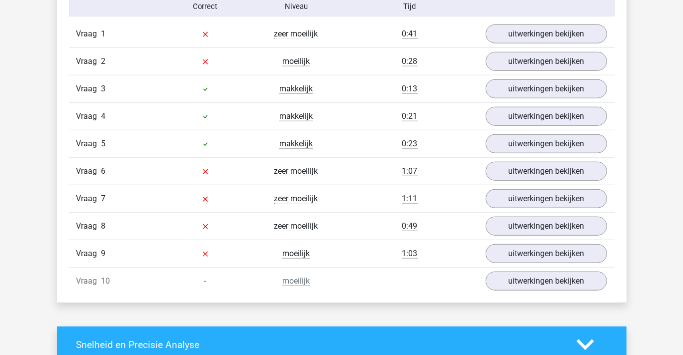
scroll to position [849, 0]
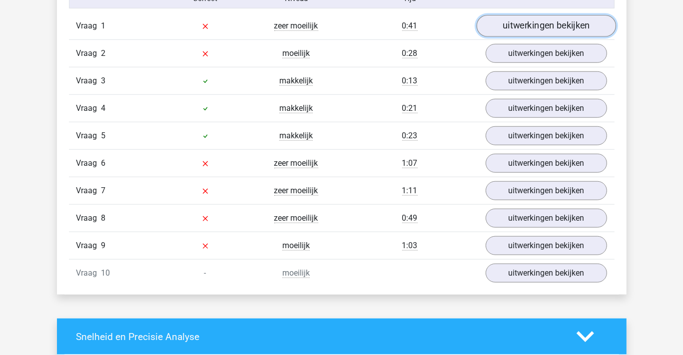
click at [535, 24] on link "uitwerkingen bekijken" at bounding box center [545, 26] width 139 height 22
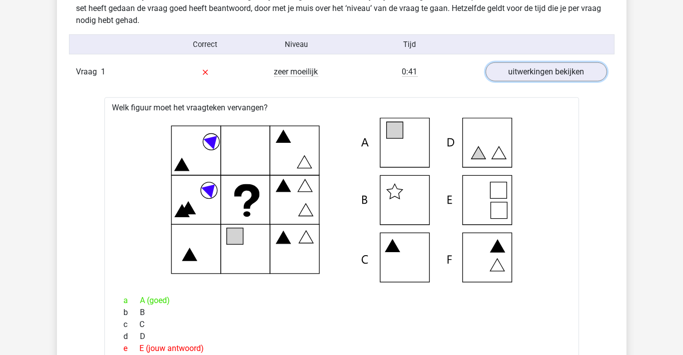
scroll to position [800, 0]
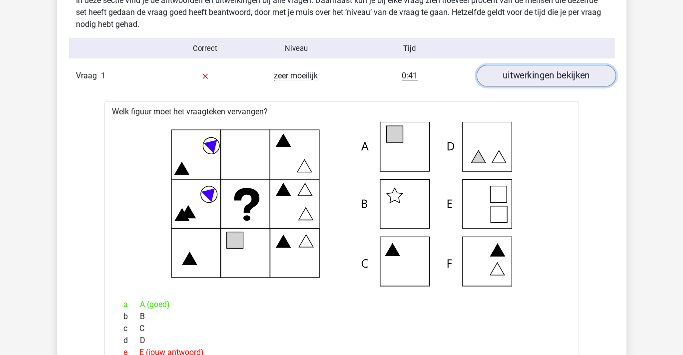
click at [513, 73] on link "uitwerkingen bekijken" at bounding box center [545, 76] width 139 height 22
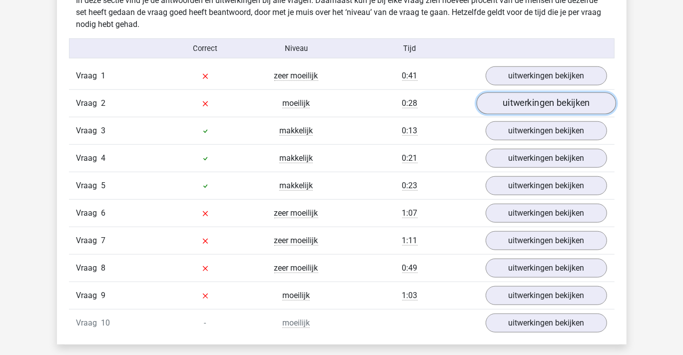
click at [532, 100] on link "uitwerkingen bekijken" at bounding box center [545, 103] width 139 height 22
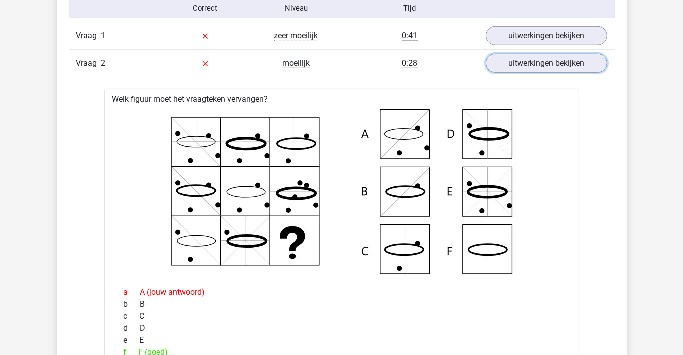
scroll to position [899, 0]
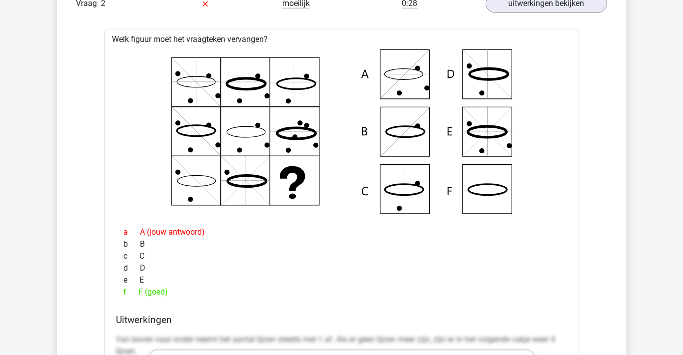
click at [346, 153] on icon at bounding box center [341, 131] width 443 height 165
click at [519, 1] on link "uitwerkingen bekijken" at bounding box center [545, 4] width 139 height 22
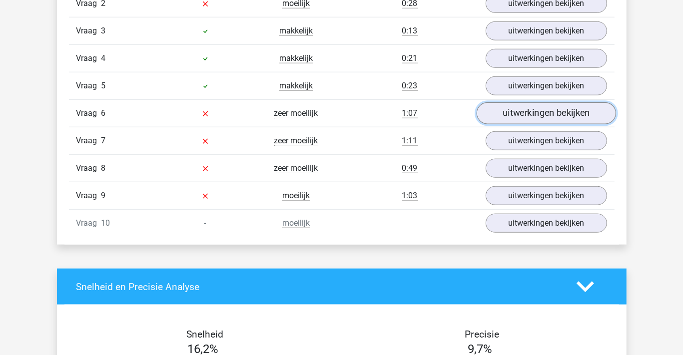
click at [527, 109] on link "uitwerkingen bekijken" at bounding box center [545, 113] width 139 height 22
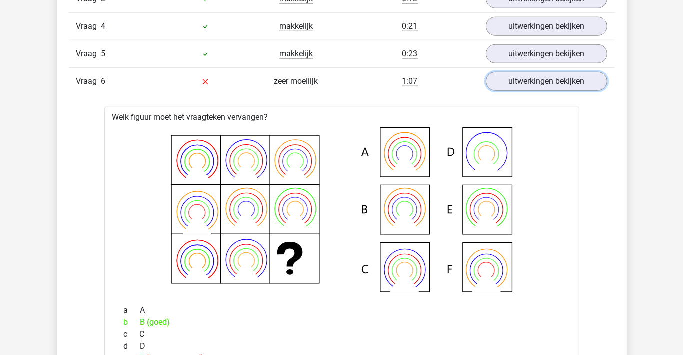
scroll to position [949, 0]
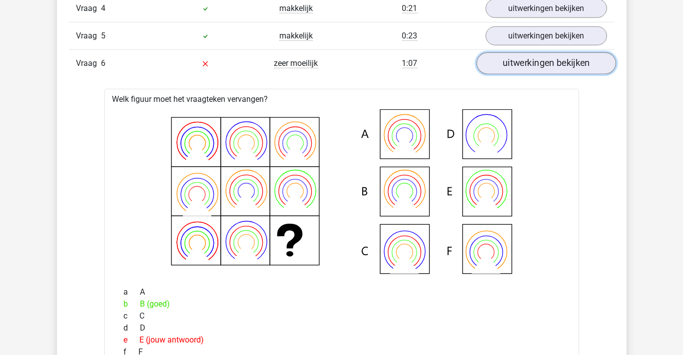
click at [544, 60] on link "uitwerkingen bekijken" at bounding box center [545, 63] width 139 height 22
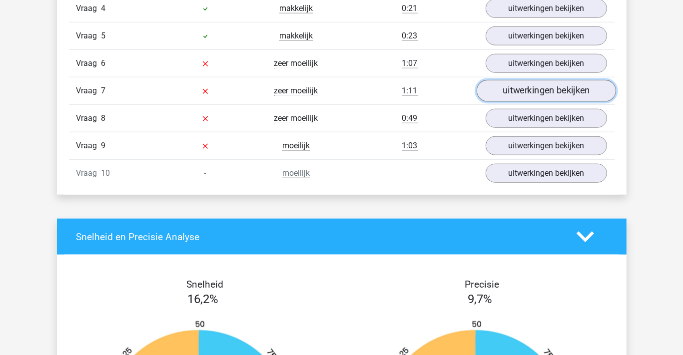
click at [534, 85] on link "uitwerkingen bekijken" at bounding box center [545, 91] width 139 height 22
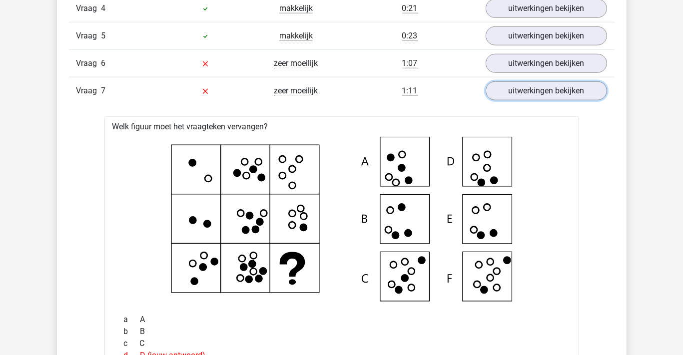
scroll to position [999, 0]
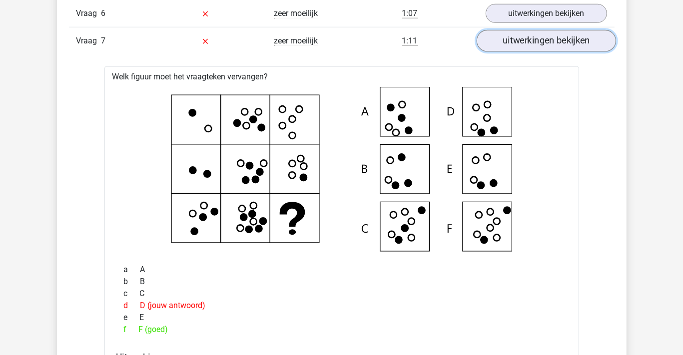
click at [516, 37] on link "uitwerkingen bekijken" at bounding box center [545, 41] width 139 height 22
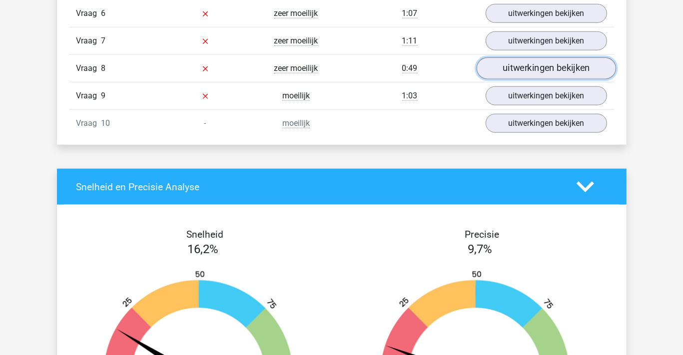
click at [524, 67] on link "uitwerkingen bekijken" at bounding box center [545, 68] width 139 height 22
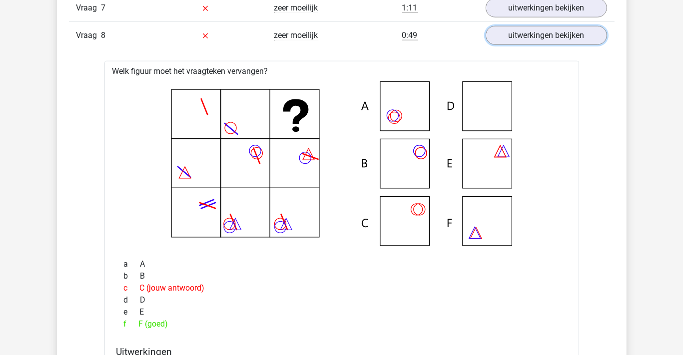
scroll to position [1049, 0]
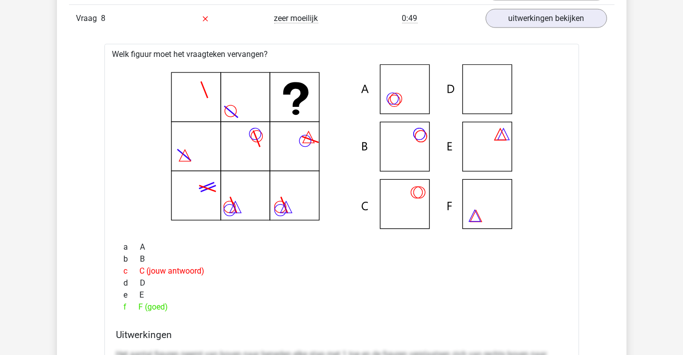
click at [349, 149] on icon at bounding box center [341, 146] width 443 height 165
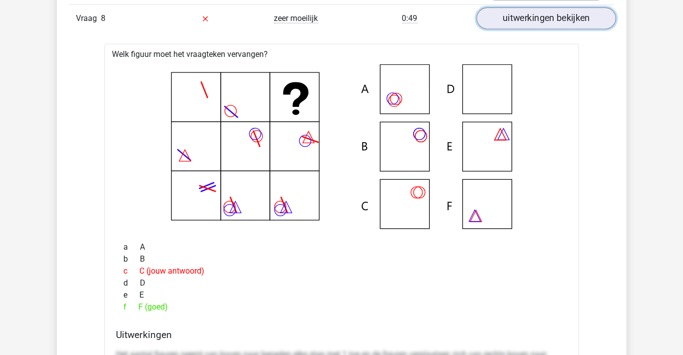
click at [513, 15] on link "uitwerkingen bekijken" at bounding box center [545, 18] width 139 height 22
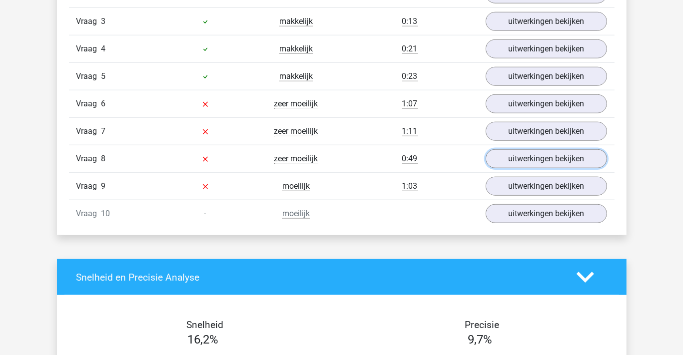
scroll to position [899, 0]
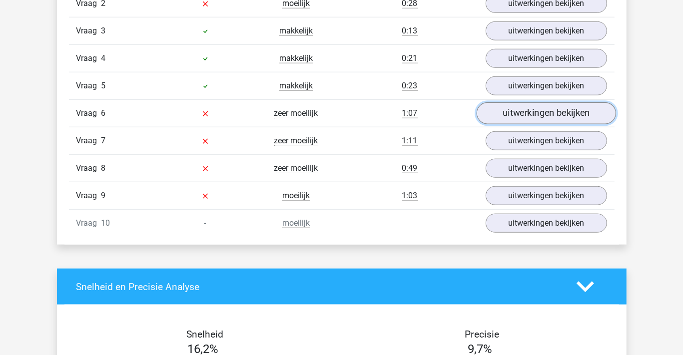
click at [524, 109] on link "uitwerkingen bekijken" at bounding box center [545, 113] width 139 height 22
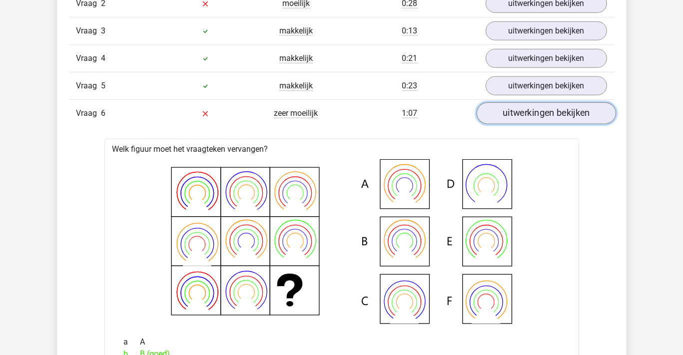
click at [518, 113] on link "uitwerkingen bekijken" at bounding box center [545, 113] width 139 height 22
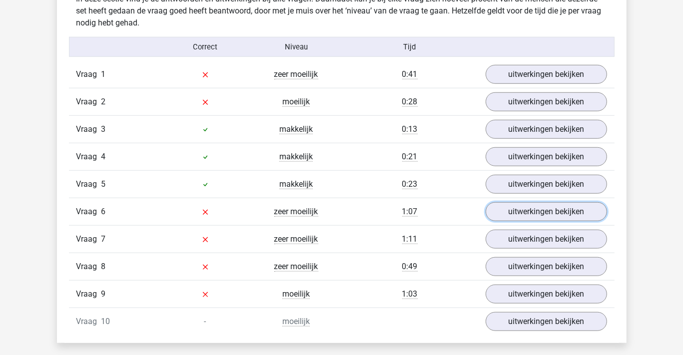
scroll to position [800, 0]
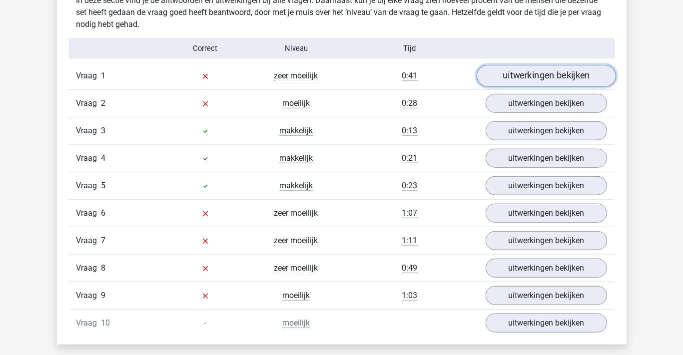
click at [516, 77] on link "uitwerkingen bekijken" at bounding box center [545, 76] width 139 height 22
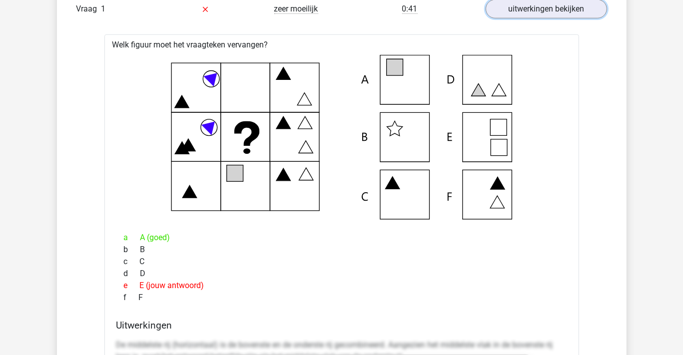
scroll to position [849, 0]
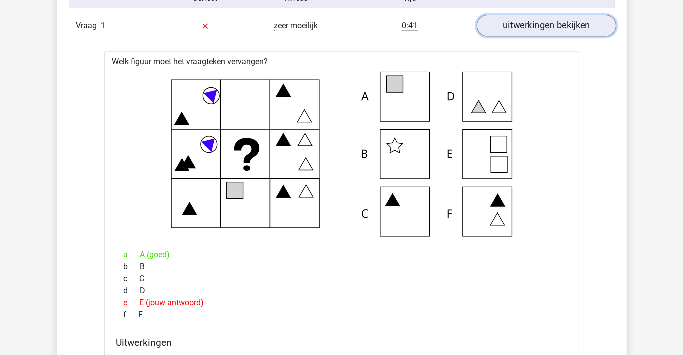
click at [513, 25] on link "uitwerkingen bekijken" at bounding box center [545, 26] width 139 height 22
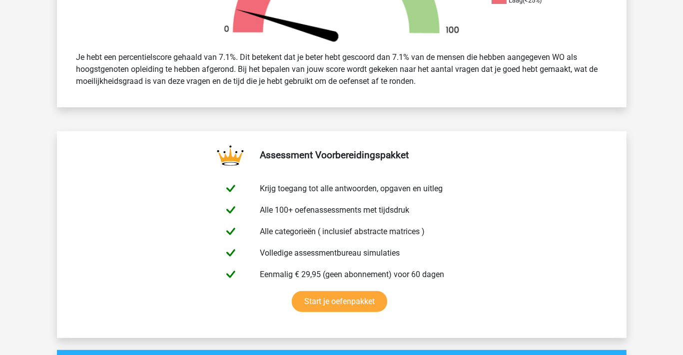
scroll to position [400, 0]
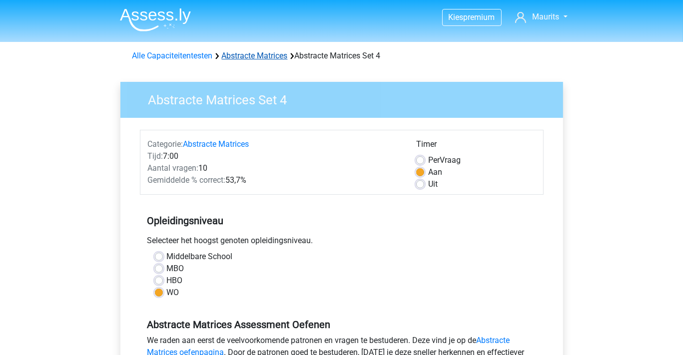
click at [255, 55] on link "Abstracte Matrices" at bounding box center [255, 55] width 66 height 9
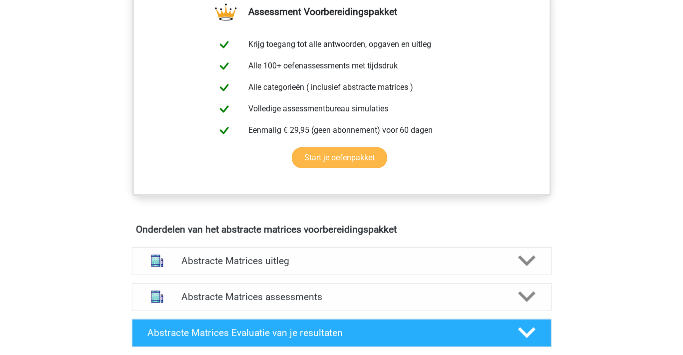
scroll to position [500, 0]
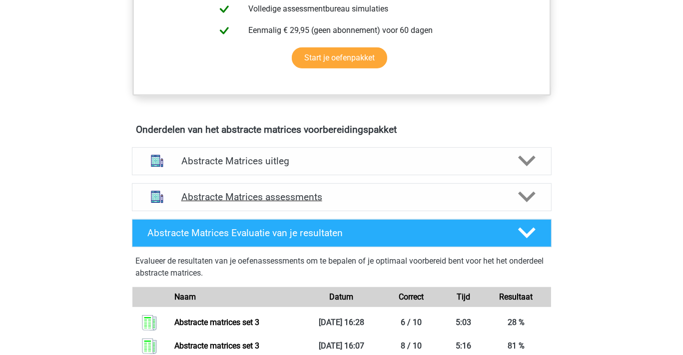
click at [272, 195] on h4 "Abstracte Matrices assessments" at bounding box center [341, 196] width 321 height 11
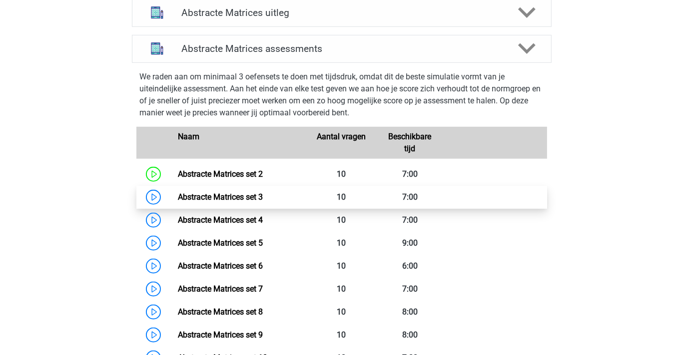
scroll to position [650, 0]
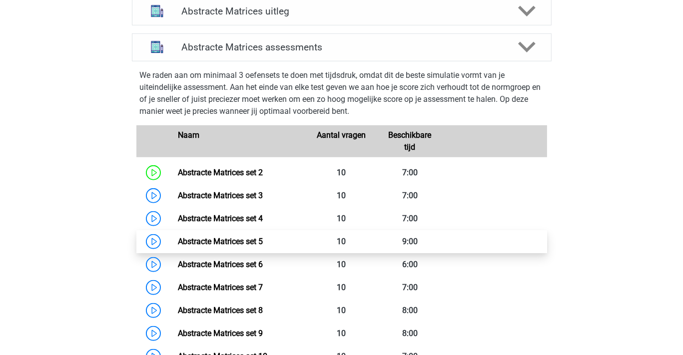
click at [247, 239] on link "Abstracte Matrices set 5" at bounding box center [220, 241] width 85 height 9
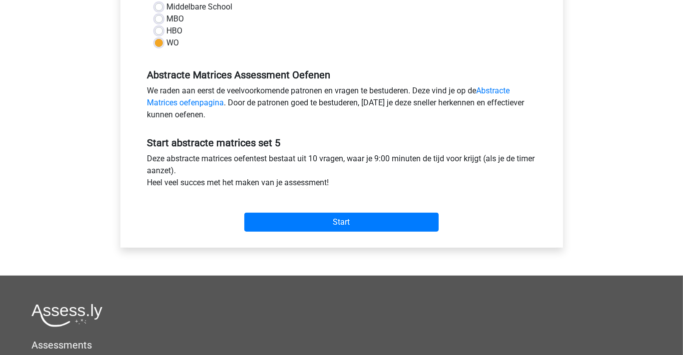
scroll to position [300, 0]
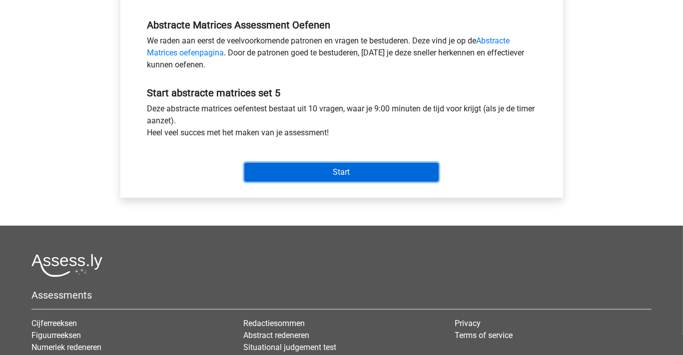
click at [346, 171] on input "Start" at bounding box center [341, 172] width 194 height 19
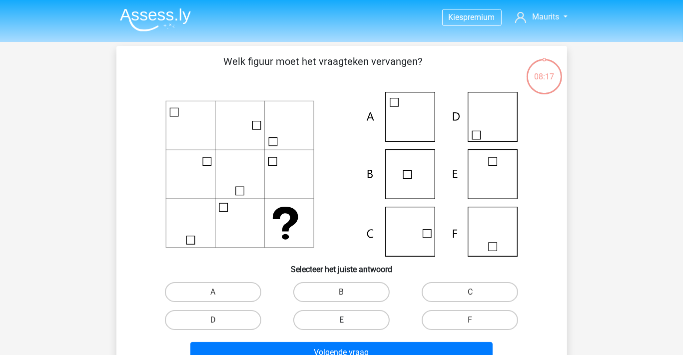
click at [349, 316] on label "E" at bounding box center [341, 320] width 96 height 20
click at [348, 320] on input "E" at bounding box center [344, 323] width 6 height 6
radio input "true"
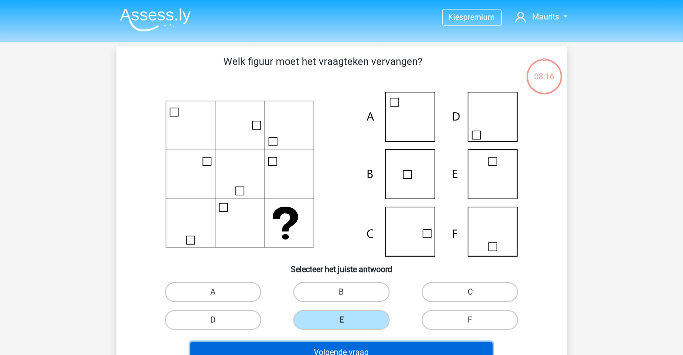
click at [353, 348] on button "Volgende vraag" at bounding box center [341, 352] width 302 height 21
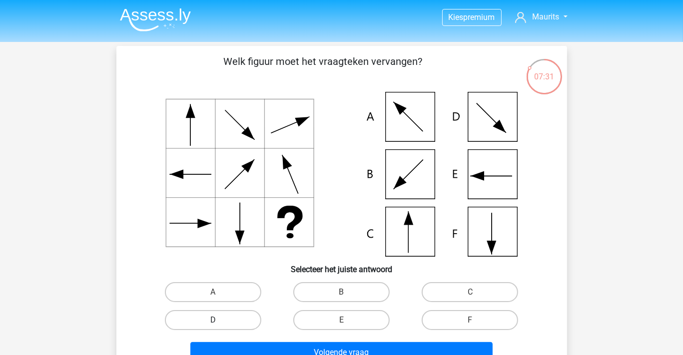
click at [223, 321] on label "D" at bounding box center [213, 320] width 96 height 20
click at [219, 321] on input "D" at bounding box center [216, 323] width 6 height 6
radio input "true"
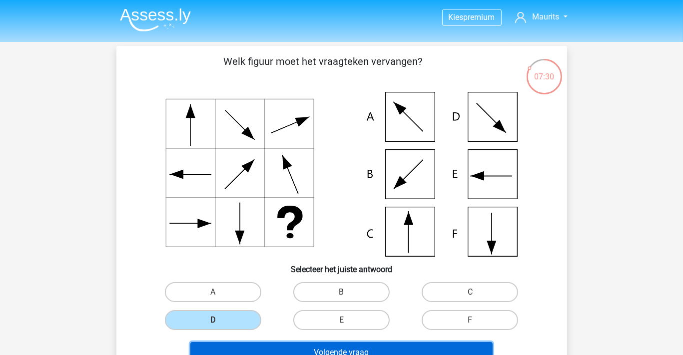
drag, startPoint x: 271, startPoint y: 347, endPoint x: 274, endPoint y: 339, distance: 8.4
click at [271, 347] on button "Volgende vraag" at bounding box center [341, 352] width 302 height 21
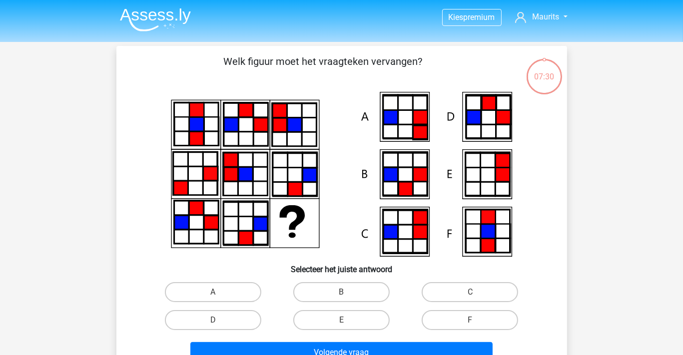
scroll to position [46, 0]
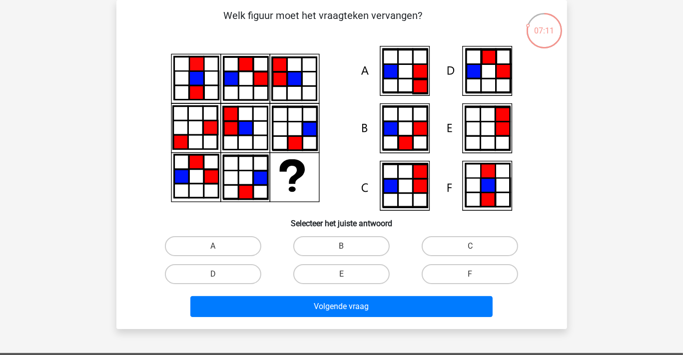
click at [407, 127] on icon at bounding box center [405, 127] width 44 height 43
click at [351, 241] on label "B" at bounding box center [341, 246] width 96 height 20
click at [348, 246] on input "B" at bounding box center [344, 249] width 6 height 6
radio input "true"
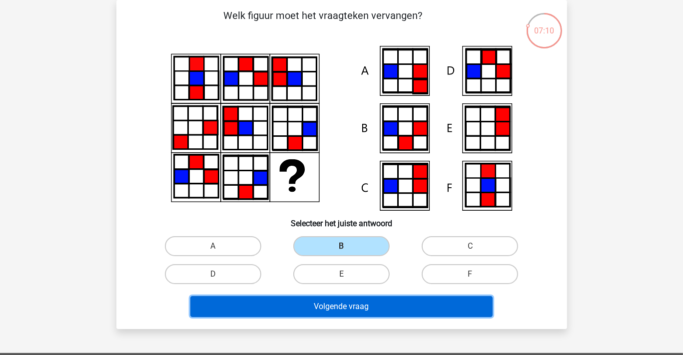
click at [352, 300] on button "Volgende vraag" at bounding box center [341, 306] width 302 height 21
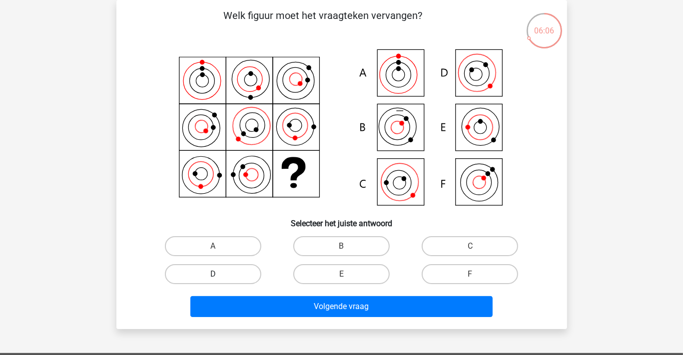
click at [224, 269] on label "D" at bounding box center [213, 274] width 96 height 20
click at [219, 274] on input "D" at bounding box center [216, 277] width 6 height 6
radio input "true"
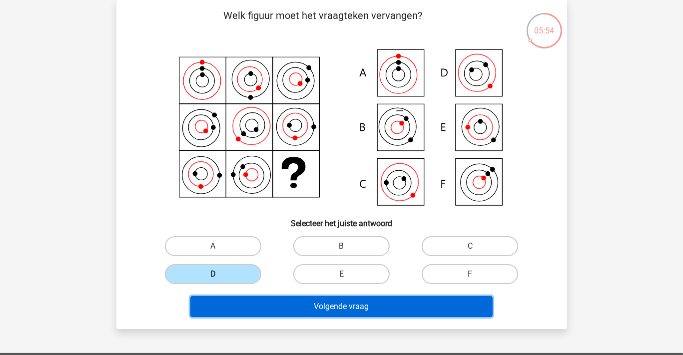
click at [314, 305] on button "Volgende vraag" at bounding box center [341, 306] width 302 height 21
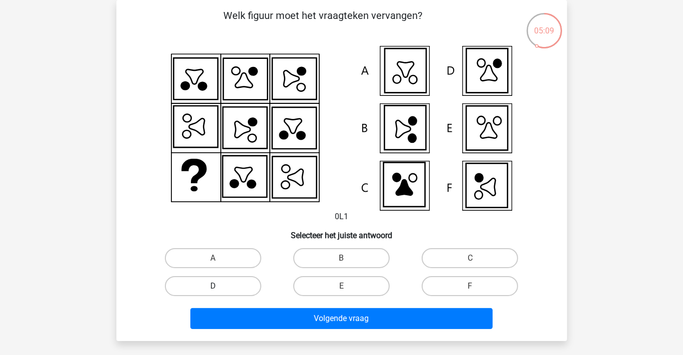
click at [233, 284] on label "D" at bounding box center [213, 286] width 96 height 20
click at [219, 286] on input "D" at bounding box center [216, 289] width 6 height 6
radio input "true"
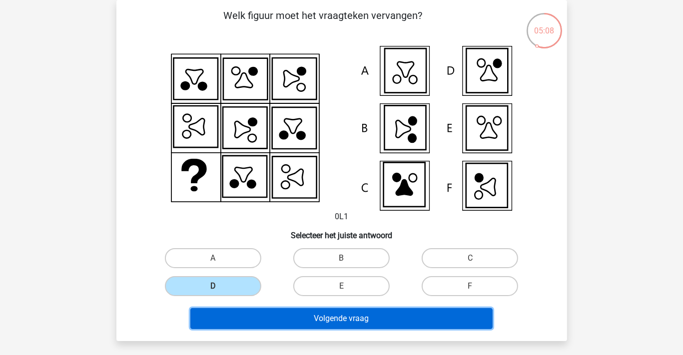
click at [304, 318] on button "Volgende vraag" at bounding box center [341, 318] width 302 height 21
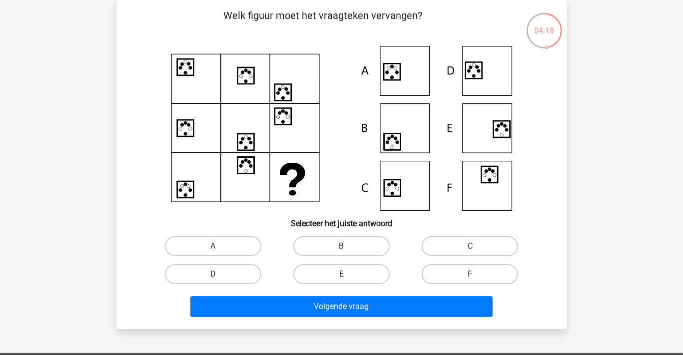
click at [448, 271] on label "F" at bounding box center [470, 274] width 96 height 20
click at [470, 274] on input "F" at bounding box center [473, 277] width 6 height 6
radio input "true"
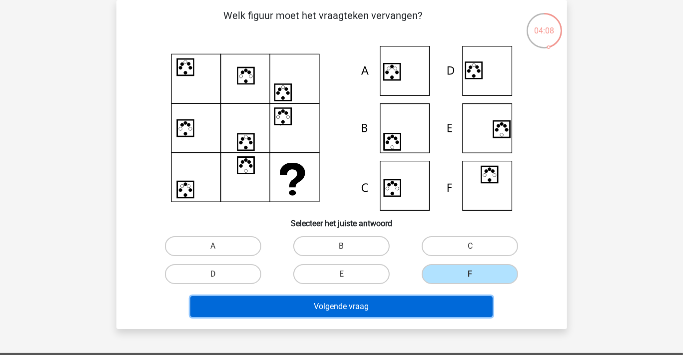
click at [418, 307] on button "Volgende vraag" at bounding box center [341, 306] width 302 height 21
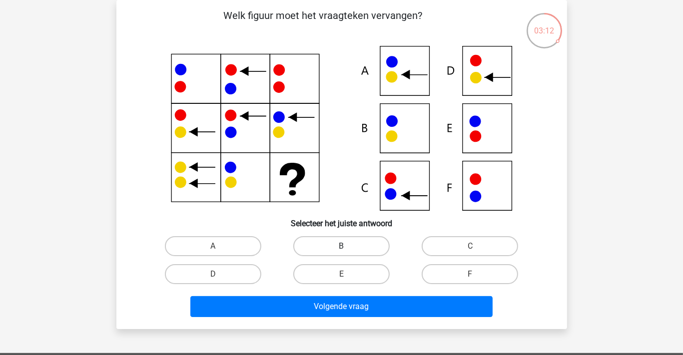
click at [336, 244] on label "B" at bounding box center [341, 246] width 96 height 20
click at [341, 246] on input "B" at bounding box center [344, 249] width 6 height 6
radio input "true"
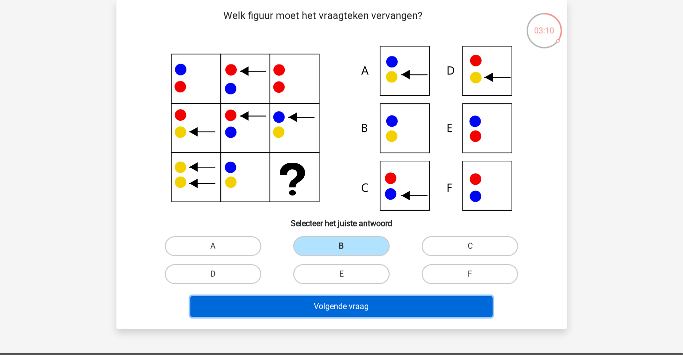
click at [329, 303] on button "Volgende vraag" at bounding box center [341, 306] width 302 height 21
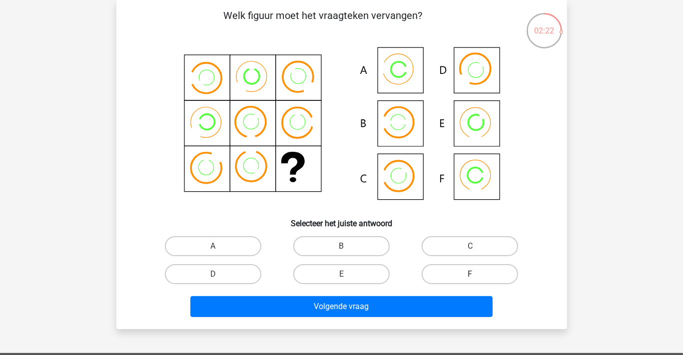
click at [461, 270] on label "F" at bounding box center [470, 274] width 96 height 20
click at [470, 274] on input "F" at bounding box center [473, 277] width 6 height 6
radio input "true"
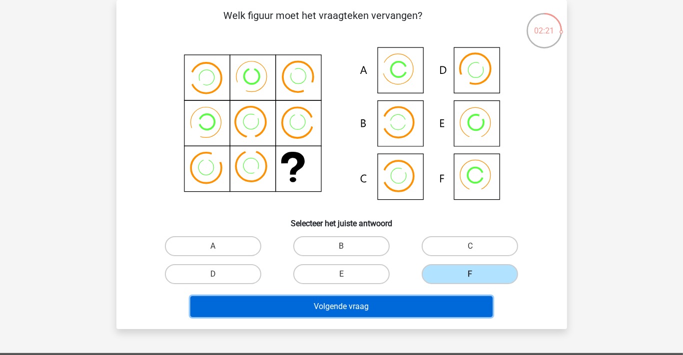
click at [415, 304] on button "Volgende vraag" at bounding box center [341, 306] width 302 height 21
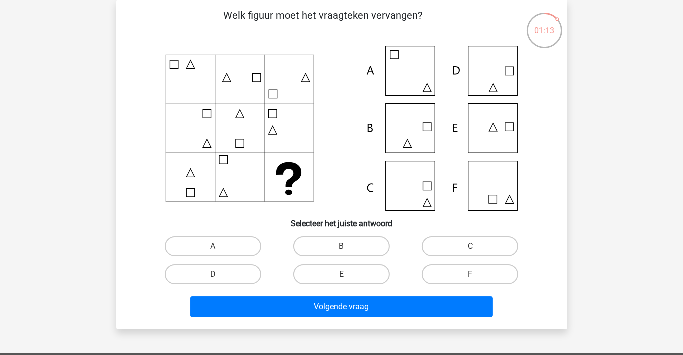
click at [273, 256] on div "E" at bounding box center [213, 246] width 120 height 20
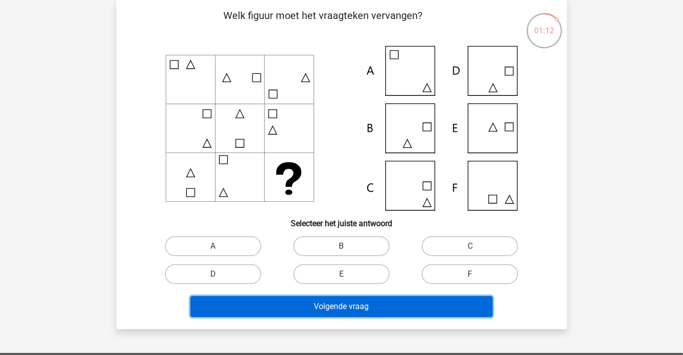
click at [330, 306] on button "Volgende vraag" at bounding box center [341, 306] width 302 height 21
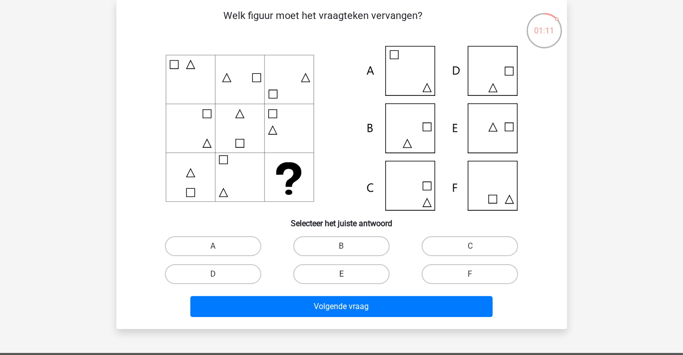
click at [318, 272] on label "E" at bounding box center [341, 274] width 96 height 20
click at [341, 274] on input "E" at bounding box center [344, 277] width 6 height 6
radio input "true"
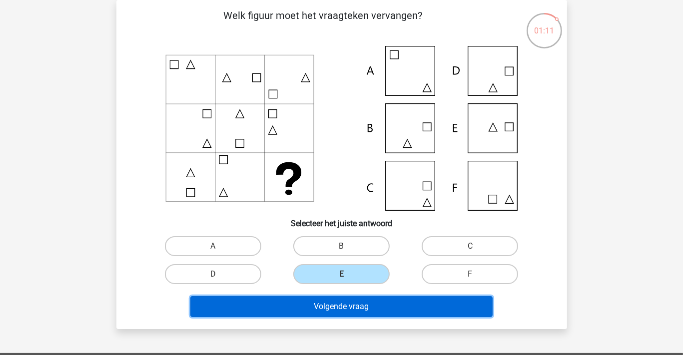
click at [306, 307] on button "Volgende vraag" at bounding box center [341, 306] width 302 height 21
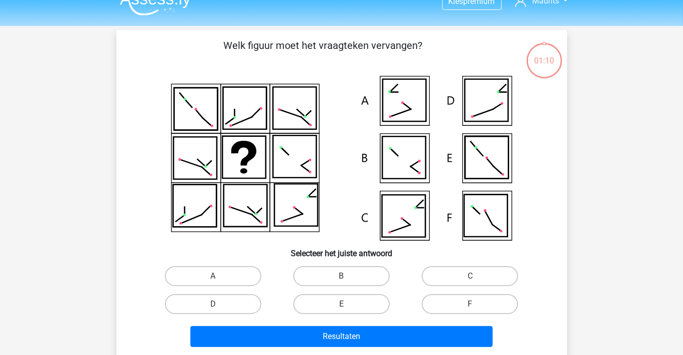
scroll to position [0, 0]
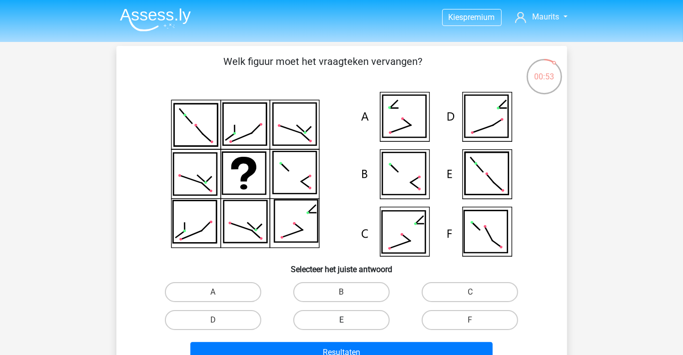
click at [336, 319] on label "E" at bounding box center [341, 320] width 96 height 20
click at [341, 320] on input "E" at bounding box center [344, 323] width 6 height 6
radio input "true"
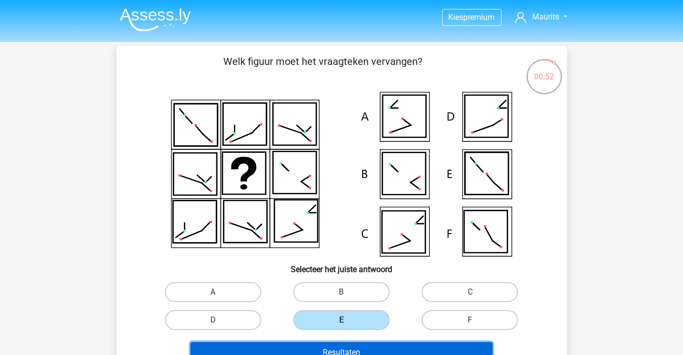
click at [324, 350] on button "Resultaten" at bounding box center [341, 352] width 302 height 21
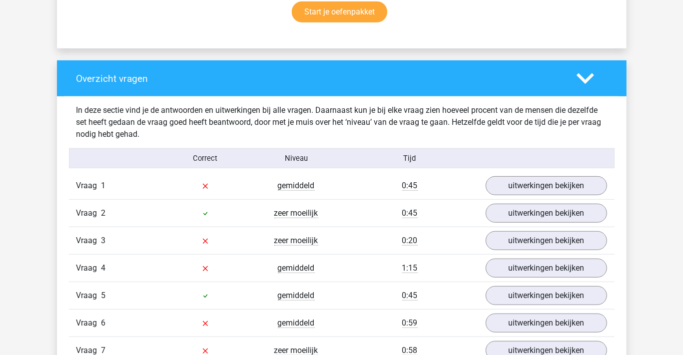
scroll to position [750, 0]
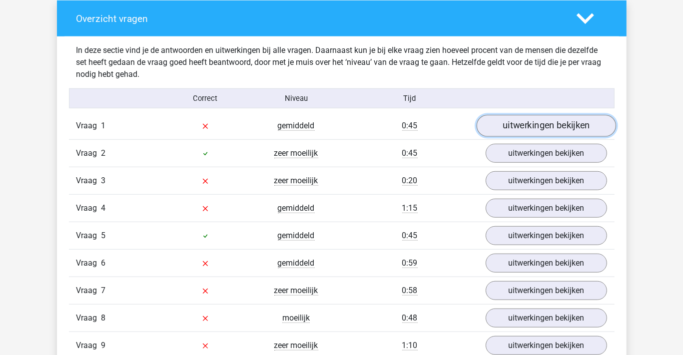
click at [514, 126] on link "uitwerkingen bekijken" at bounding box center [545, 126] width 139 height 22
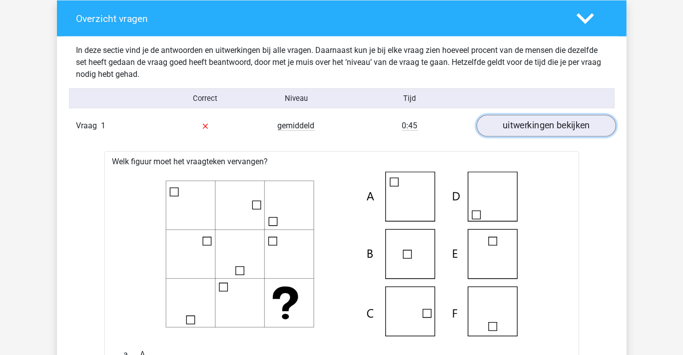
click at [525, 125] on link "uitwerkingen bekijken" at bounding box center [545, 126] width 139 height 22
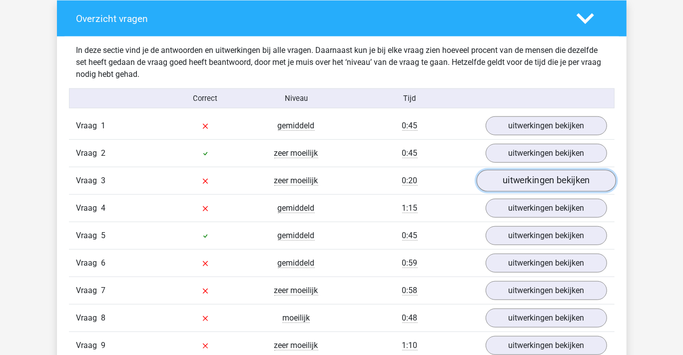
click at [522, 181] on link "uitwerkingen bekijken" at bounding box center [545, 181] width 139 height 22
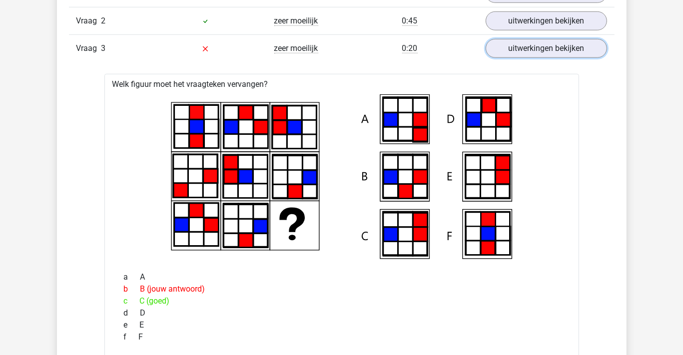
scroll to position [899, 0]
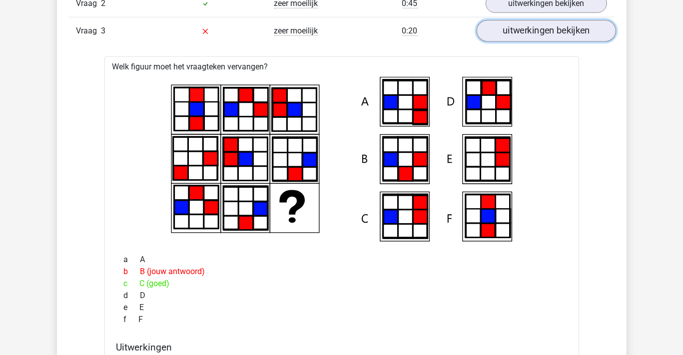
click at [537, 29] on link "uitwerkingen bekijken" at bounding box center [545, 31] width 139 height 22
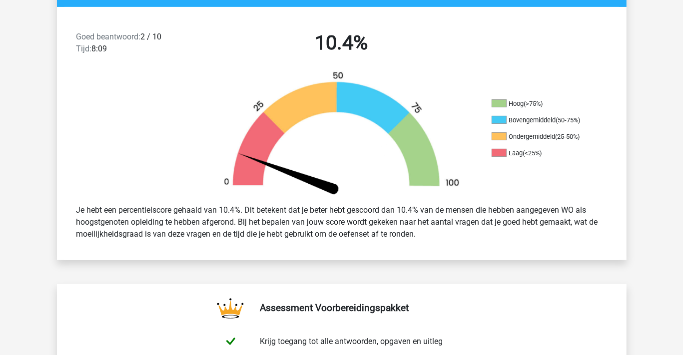
scroll to position [150, 0]
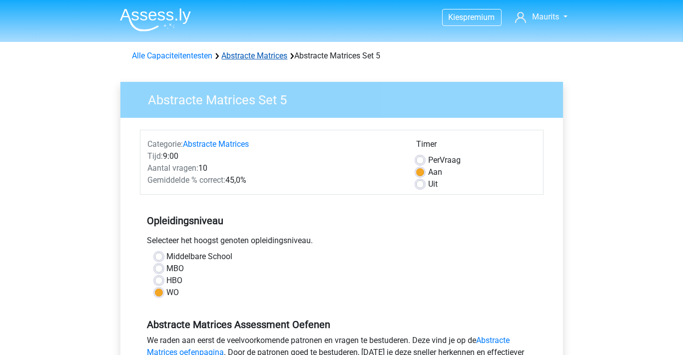
click at [257, 53] on link "Abstracte Matrices" at bounding box center [255, 55] width 66 height 9
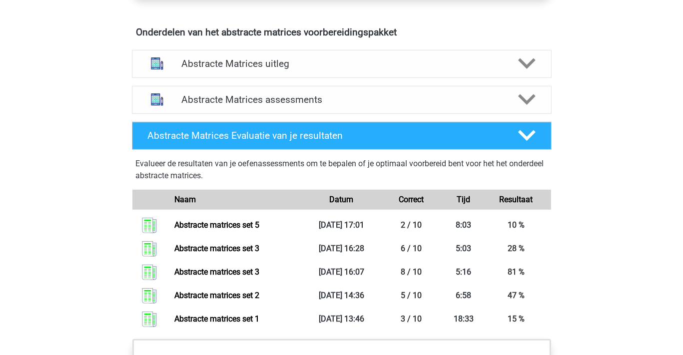
scroll to position [600, 0]
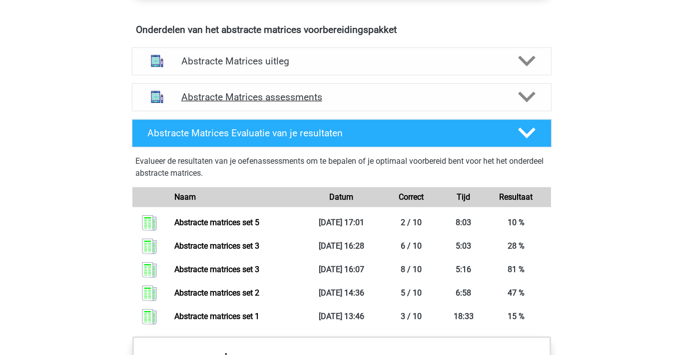
click at [265, 93] on h4 "Abstracte Matrices assessments" at bounding box center [341, 96] width 321 height 11
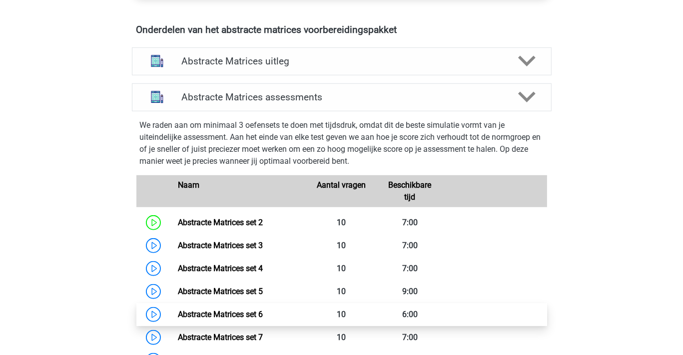
click at [242, 311] on link "Abstracte Matrices set 6" at bounding box center [220, 314] width 85 height 9
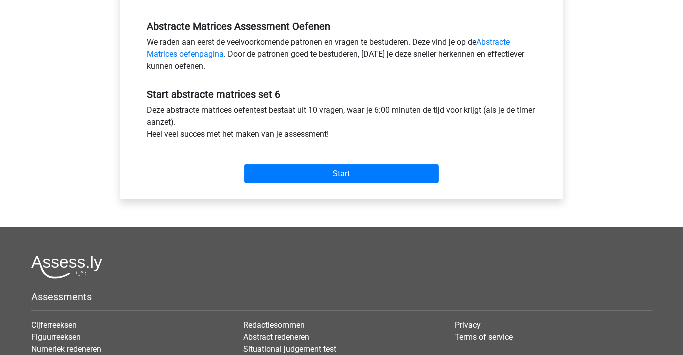
scroll to position [300, 0]
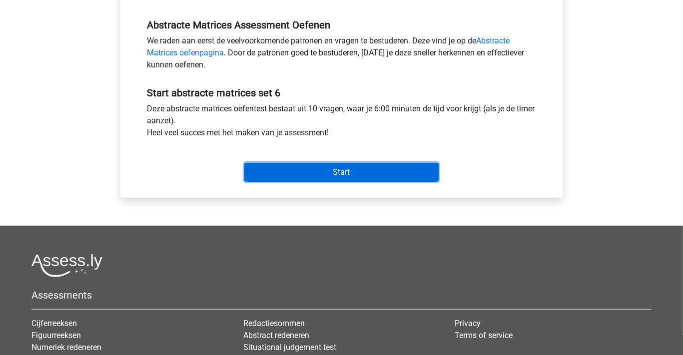
click at [324, 167] on input "Start" at bounding box center [341, 172] width 194 height 19
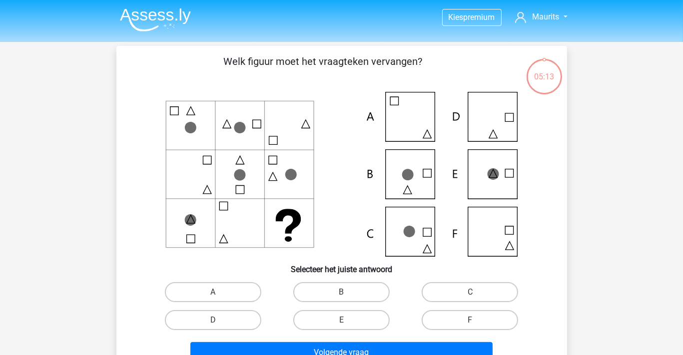
click at [336, 167] on icon at bounding box center [341, 174] width 403 height 165
drag, startPoint x: 338, startPoint y: 319, endPoint x: 338, endPoint y: 338, distance: 18.5
click at [338, 319] on label "E" at bounding box center [341, 320] width 96 height 20
click at [341, 320] on input "E" at bounding box center [344, 323] width 6 height 6
radio input "true"
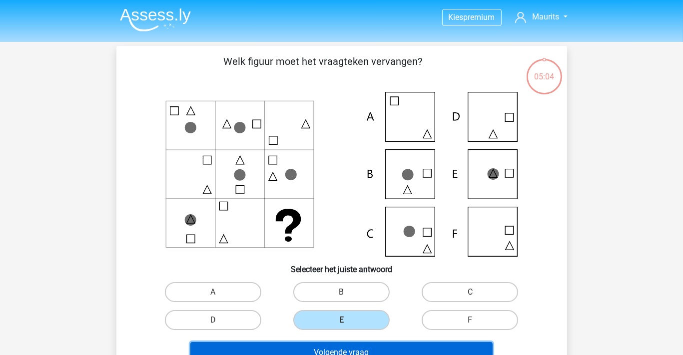
click at [337, 345] on button "Volgende vraag" at bounding box center [341, 352] width 302 height 21
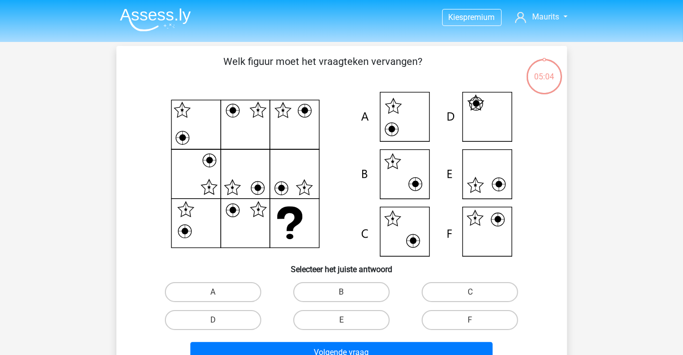
scroll to position [46, 0]
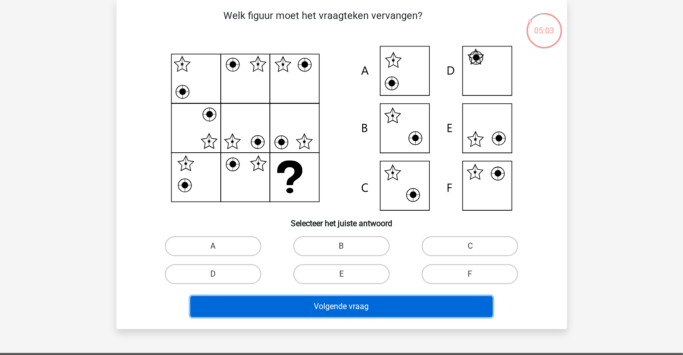
click at [308, 303] on button "Volgende vraag" at bounding box center [341, 306] width 302 height 21
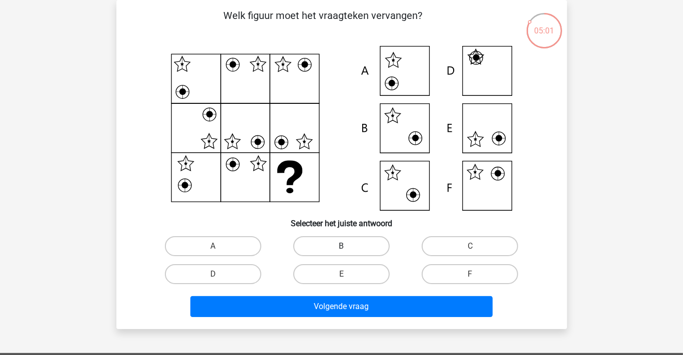
click at [313, 245] on label "B" at bounding box center [341, 246] width 96 height 20
click at [341, 246] on input "B" at bounding box center [344, 249] width 6 height 6
radio input "true"
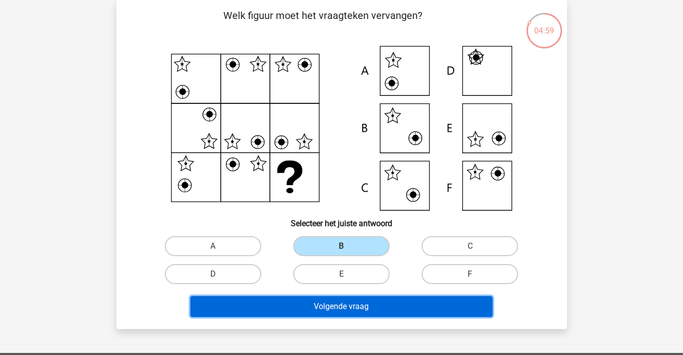
click at [325, 309] on button "Volgende vraag" at bounding box center [341, 306] width 302 height 21
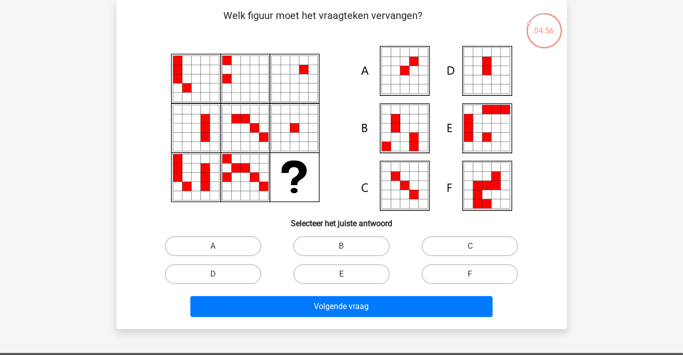
click at [327, 94] on icon at bounding box center [341, 128] width 403 height 165
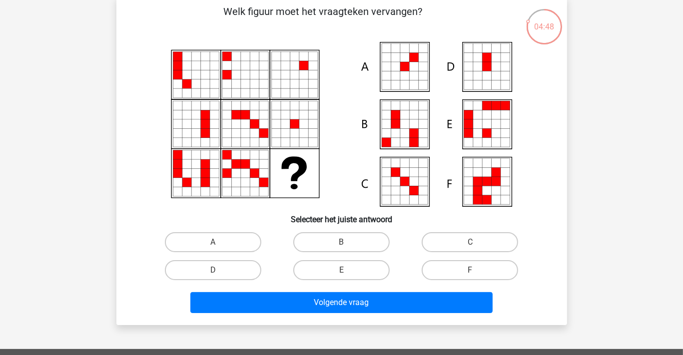
scroll to position [50, 0]
click at [350, 108] on icon at bounding box center [341, 124] width 403 height 165
click at [580, 57] on div "Kies premium Maurits mjdejonge@xs4all.nl" at bounding box center [341, 281] width 683 height 663
click at [334, 116] on icon at bounding box center [341, 124] width 403 height 165
click at [338, 158] on icon at bounding box center [341, 124] width 403 height 165
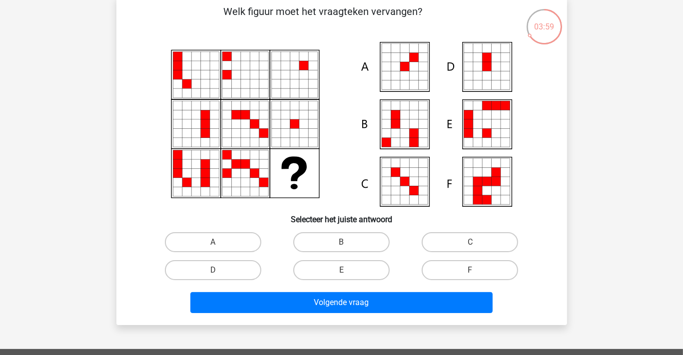
click at [343, 74] on icon at bounding box center [341, 124] width 403 height 165
click at [223, 265] on label "D" at bounding box center [213, 270] width 96 height 20
click at [219, 270] on input "D" at bounding box center [216, 273] width 6 height 6
radio input "true"
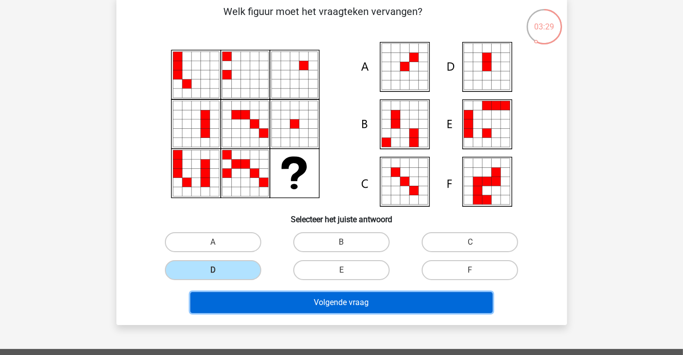
click at [274, 302] on button "Volgende vraag" at bounding box center [341, 302] width 302 height 21
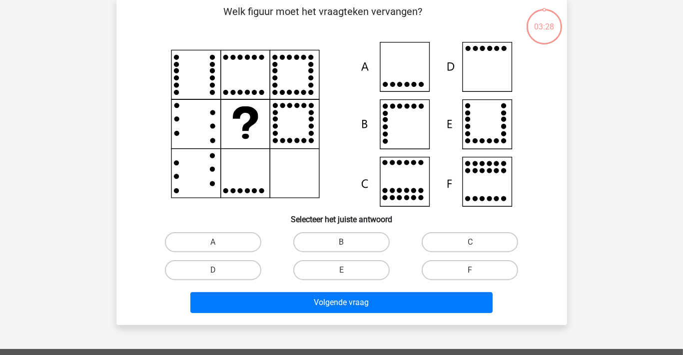
scroll to position [46, 0]
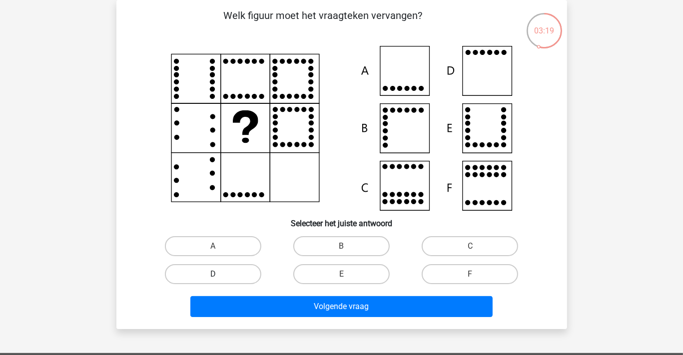
click at [217, 271] on label "D" at bounding box center [213, 274] width 96 height 20
click at [217, 274] on input "D" at bounding box center [216, 277] width 6 height 6
radio input "true"
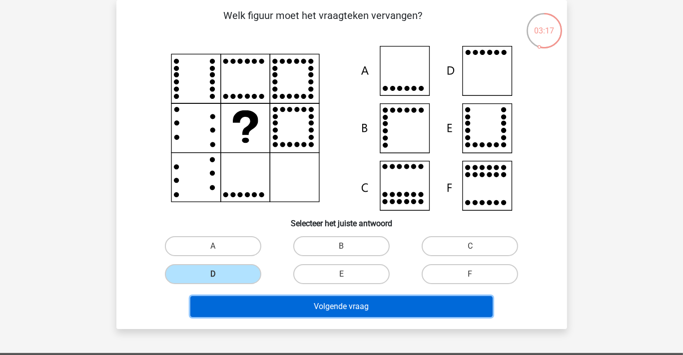
click at [274, 306] on button "Volgende vraag" at bounding box center [341, 306] width 302 height 21
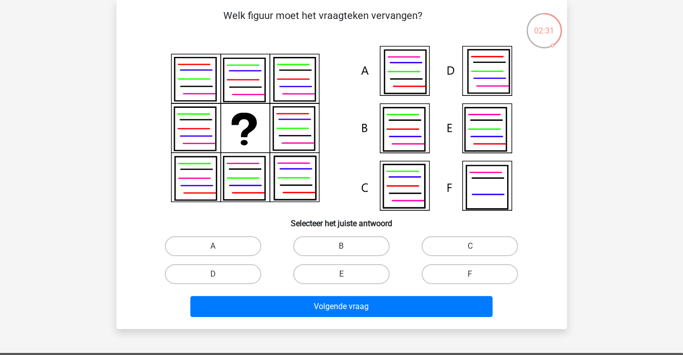
click at [402, 124] on icon at bounding box center [403, 129] width 41 height 43
click at [342, 242] on label "B" at bounding box center [341, 246] width 96 height 20
click at [342, 246] on input "B" at bounding box center [344, 249] width 6 height 6
radio input "true"
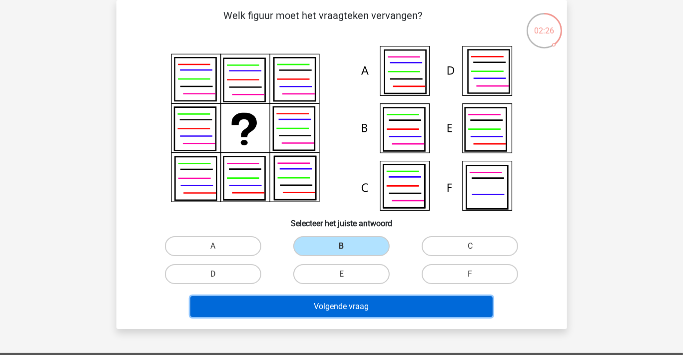
click at [303, 305] on button "Volgende vraag" at bounding box center [341, 306] width 302 height 21
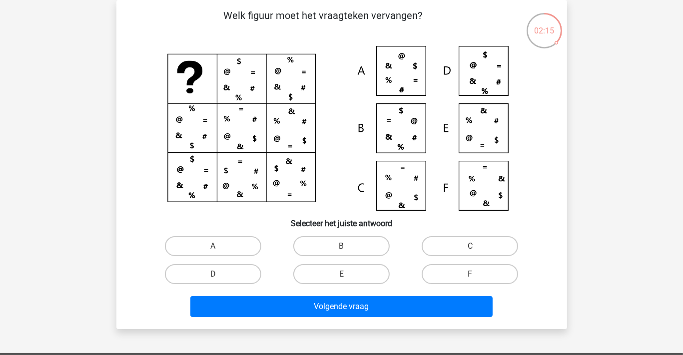
click at [328, 77] on icon at bounding box center [341, 128] width 403 height 165
click at [334, 267] on label "E" at bounding box center [341, 274] width 96 height 20
click at [341, 274] on input "E" at bounding box center [344, 277] width 6 height 6
radio input "true"
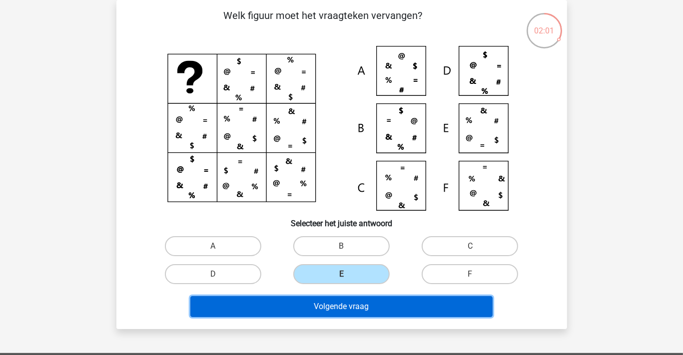
click at [325, 302] on button "Volgende vraag" at bounding box center [341, 306] width 302 height 21
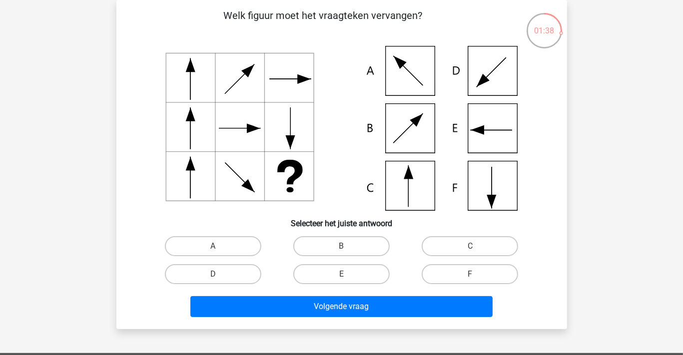
click at [346, 277] on input "E" at bounding box center [344, 277] width 6 height 6
radio input "true"
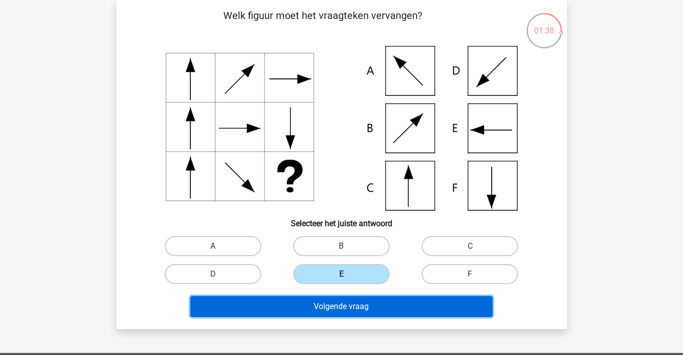
click at [342, 301] on button "Volgende vraag" at bounding box center [341, 306] width 302 height 21
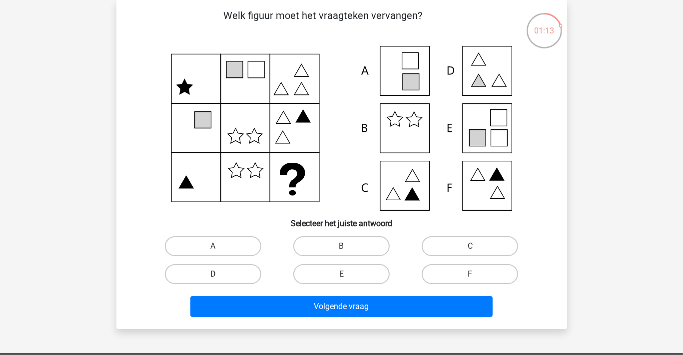
click at [228, 275] on label "D" at bounding box center [213, 274] width 96 height 20
click at [219, 275] on input "D" at bounding box center [216, 277] width 6 height 6
radio input "true"
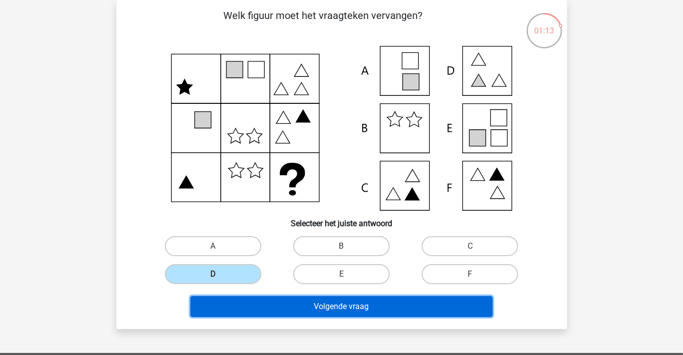
click at [274, 307] on button "Volgende vraag" at bounding box center [341, 306] width 302 height 21
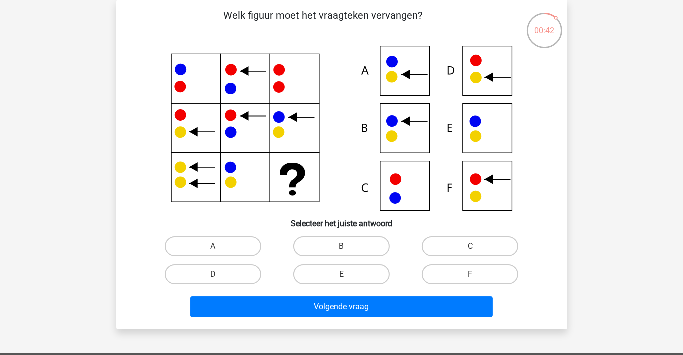
click at [483, 181] on icon at bounding box center [341, 128] width 403 height 165
click at [450, 270] on label "F" at bounding box center [470, 274] width 96 height 20
click at [470, 274] on input "F" at bounding box center [473, 277] width 6 height 6
radio input "true"
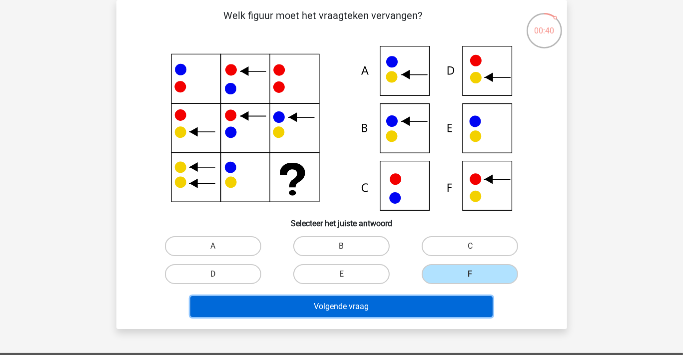
click at [439, 304] on button "Volgende vraag" at bounding box center [341, 306] width 302 height 21
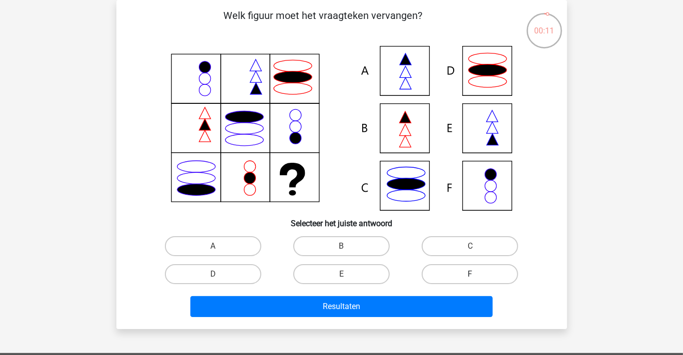
click at [463, 273] on label "F" at bounding box center [470, 274] width 96 height 20
click at [470, 274] on input "F" at bounding box center [473, 277] width 6 height 6
radio input "true"
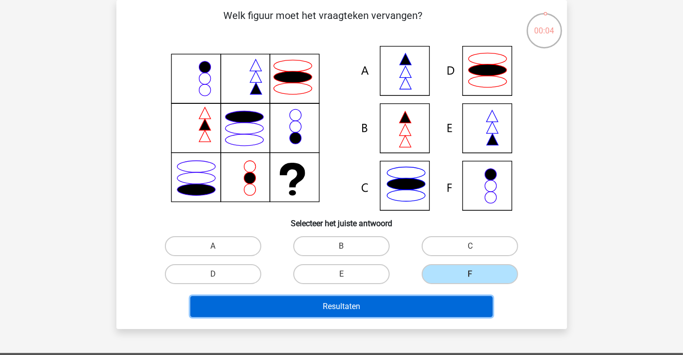
click at [395, 304] on button "Resultaten" at bounding box center [341, 306] width 302 height 21
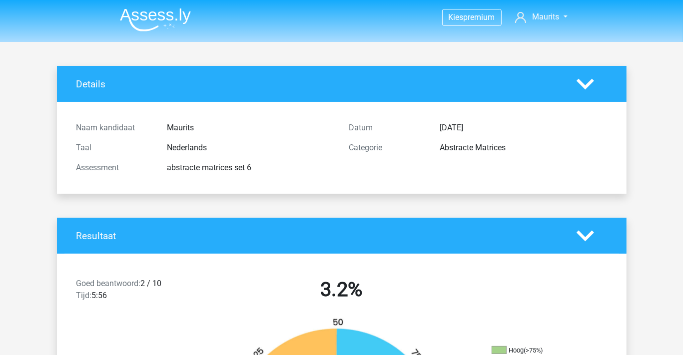
click at [137, 15] on img at bounding box center [155, 19] width 71 height 23
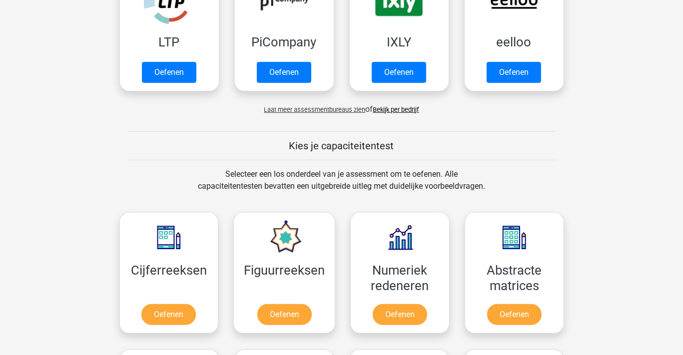
scroll to position [400, 0]
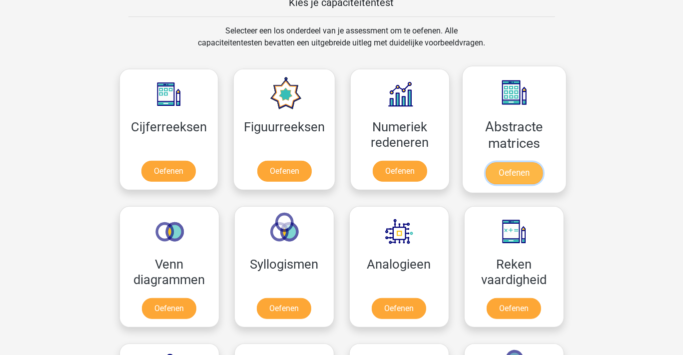
click at [514, 168] on link "Oefenen" at bounding box center [514, 173] width 57 height 22
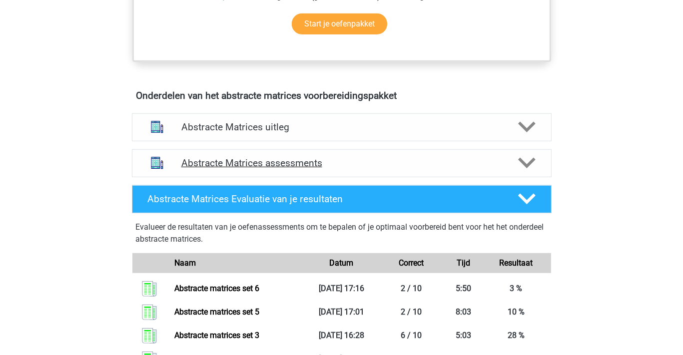
scroll to position [550, 0]
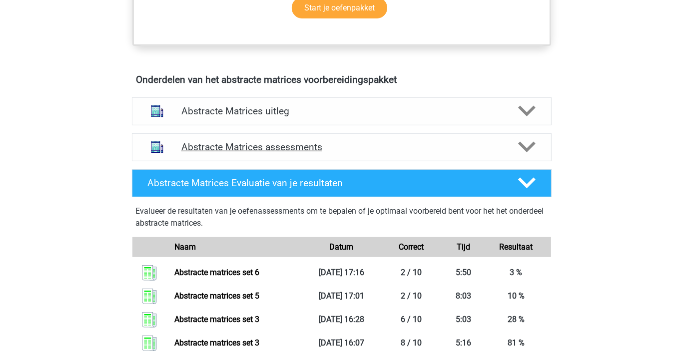
click at [274, 145] on h4 "Abstracte Matrices assessments" at bounding box center [341, 146] width 321 height 11
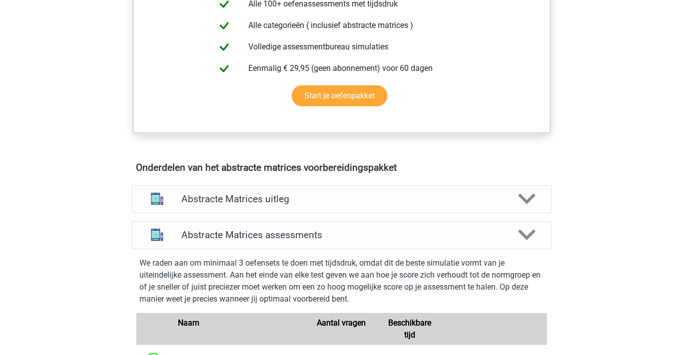
scroll to position [500, 0]
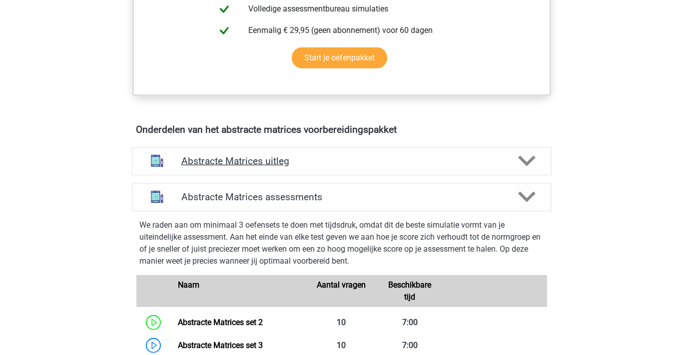
click at [241, 156] on h4 "Abstracte Matrices uitleg" at bounding box center [341, 160] width 321 height 11
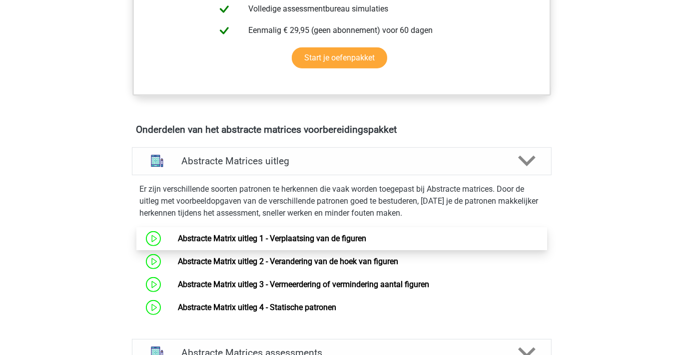
click at [334, 236] on link "Abstracte Matrix uitleg 1 - Verplaatsing van de figuren" at bounding box center [272, 238] width 188 height 9
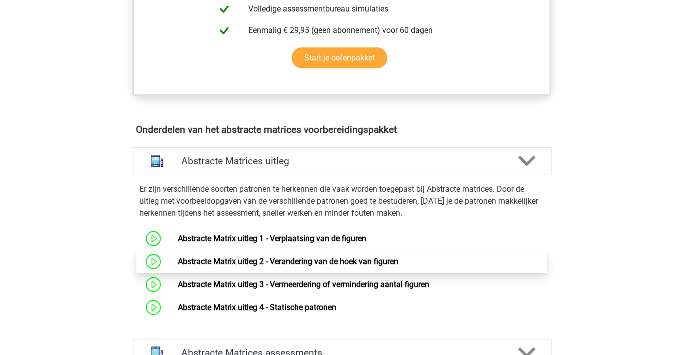
click at [276, 259] on link "Abstracte Matrix uitleg 2 - Verandering van de hoek van figuren" at bounding box center [288, 261] width 220 height 9
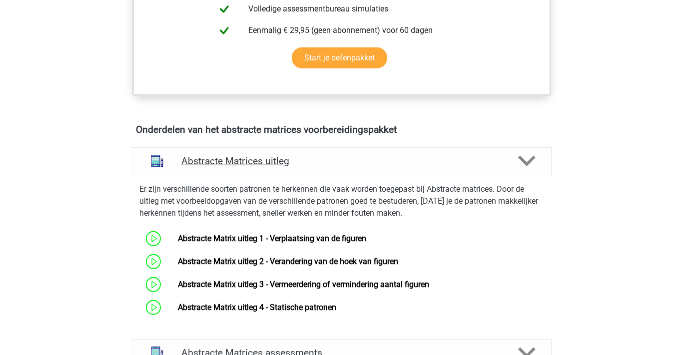
click at [252, 157] on h4 "Abstracte Matrices uitleg" at bounding box center [341, 160] width 321 height 11
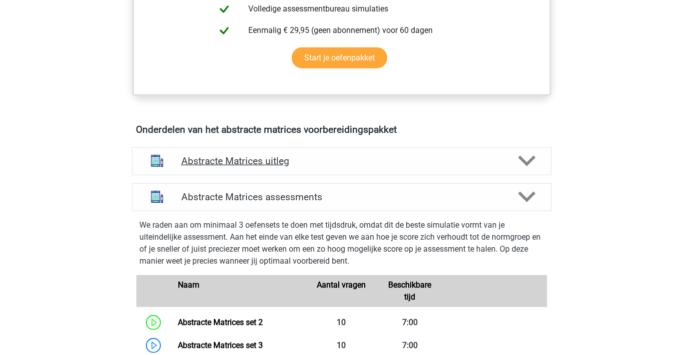
click at [527, 158] on icon at bounding box center [526, 160] width 17 height 17
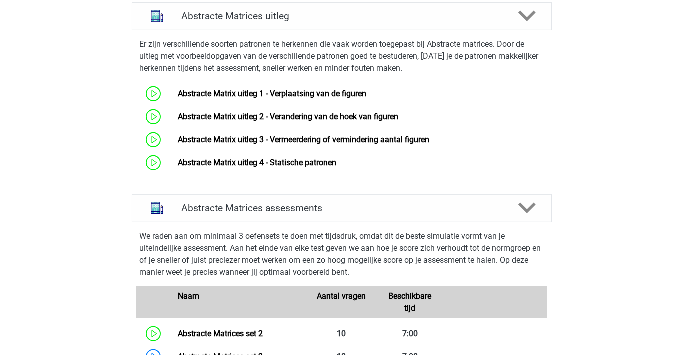
scroll to position [700, 0]
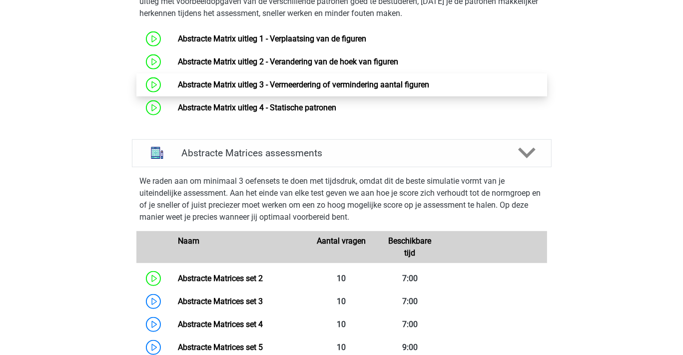
click at [312, 83] on link "Abstracte Matrix uitleg 3 - Vermeerdering of vermindering aantal figuren" at bounding box center [303, 84] width 251 height 9
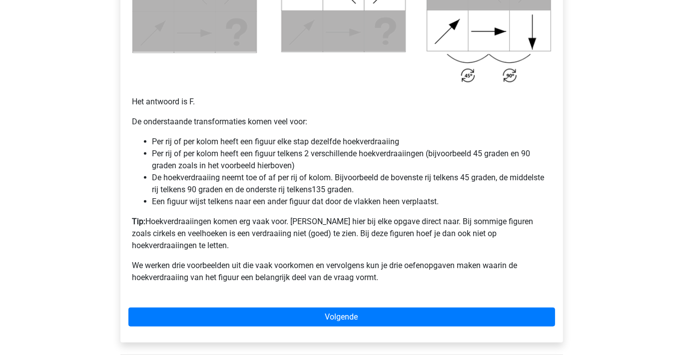
scroll to position [650, 0]
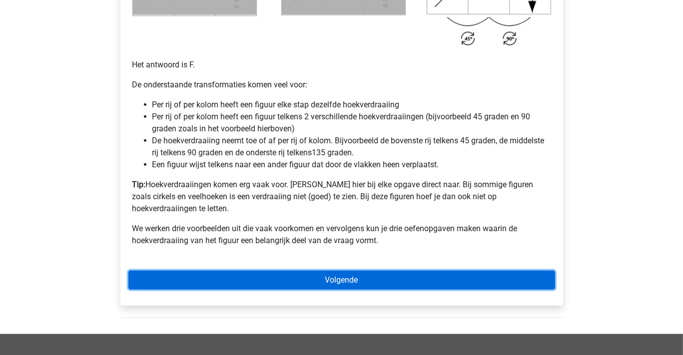
click at [289, 271] on link "Volgende" at bounding box center [341, 280] width 427 height 19
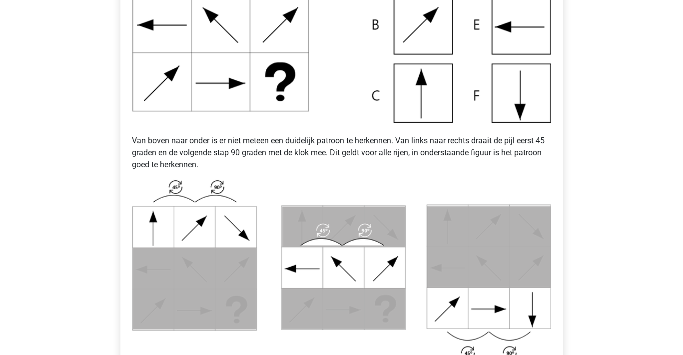
scroll to position [200, 0]
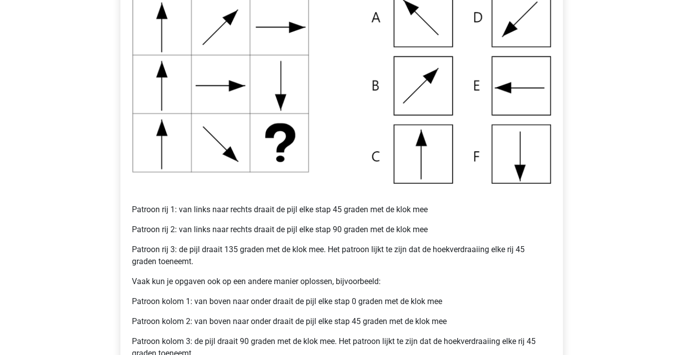
scroll to position [200, 0]
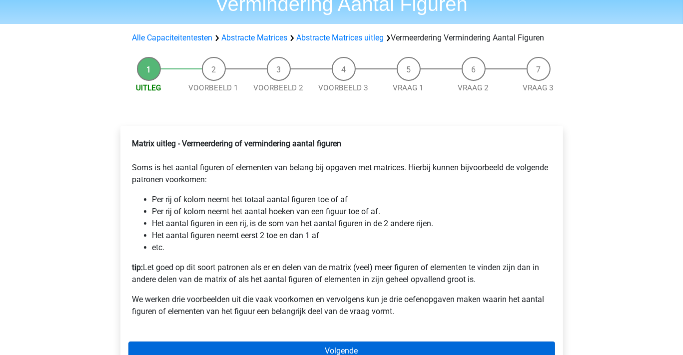
scroll to position [250, 0]
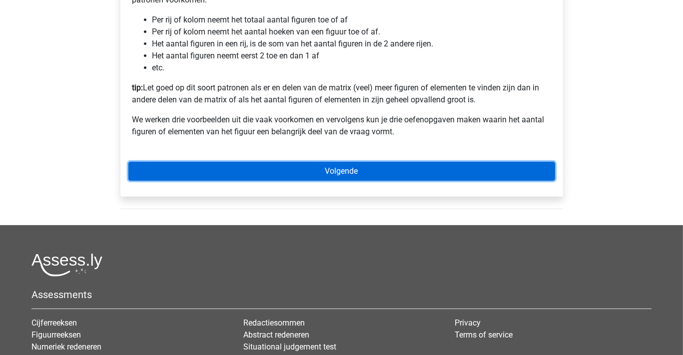
click at [307, 181] on link "Volgende" at bounding box center [341, 171] width 427 height 19
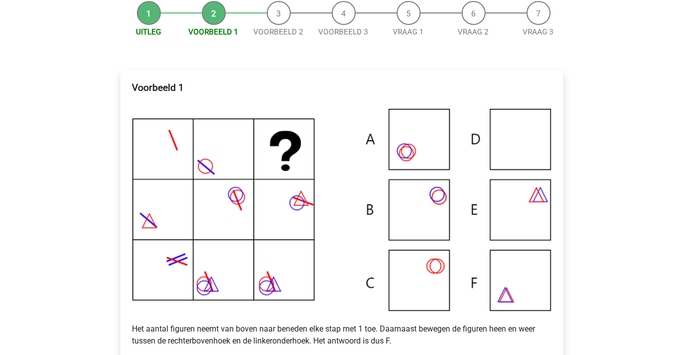
scroll to position [150, 0]
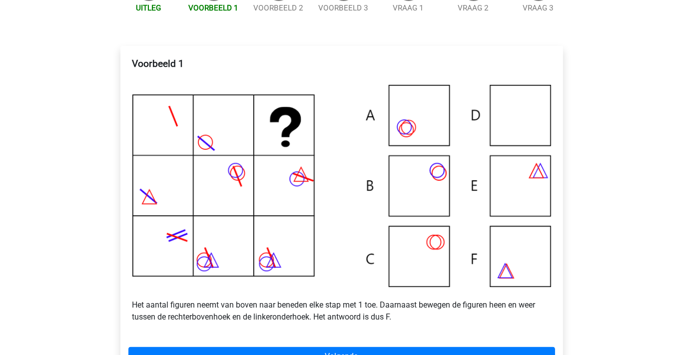
click at [327, 187] on img at bounding box center [341, 186] width 419 height 202
click at [344, 169] on img at bounding box center [341, 186] width 419 height 202
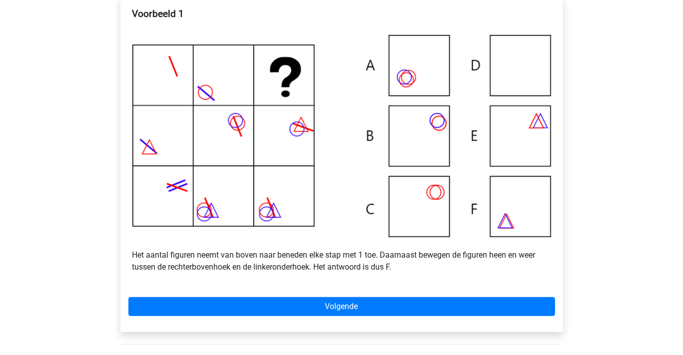
scroll to position [300, 0]
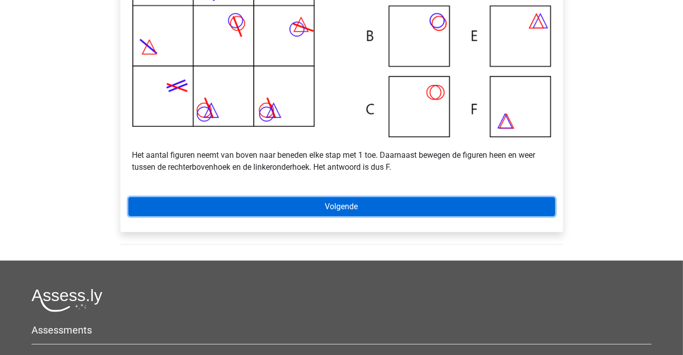
click at [337, 215] on link "Volgende" at bounding box center [341, 206] width 427 height 19
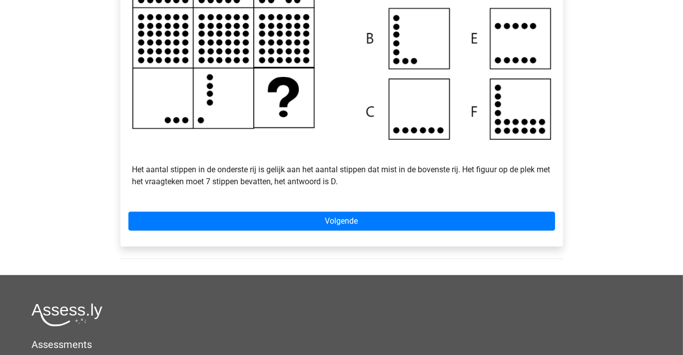
scroll to position [300, 0]
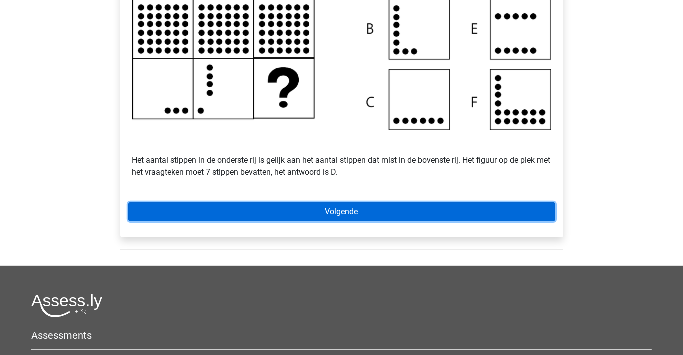
click at [333, 221] on link "Volgende" at bounding box center [341, 211] width 427 height 19
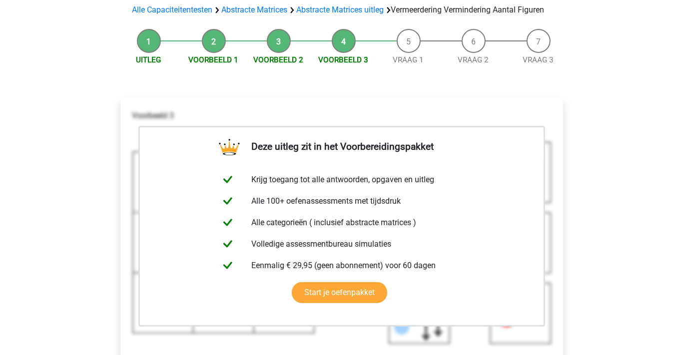
scroll to position [250, 0]
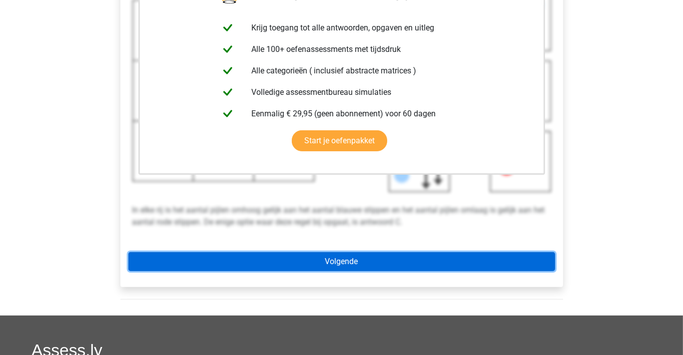
click at [319, 270] on link "Volgende" at bounding box center [341, 261] width 427 height 19
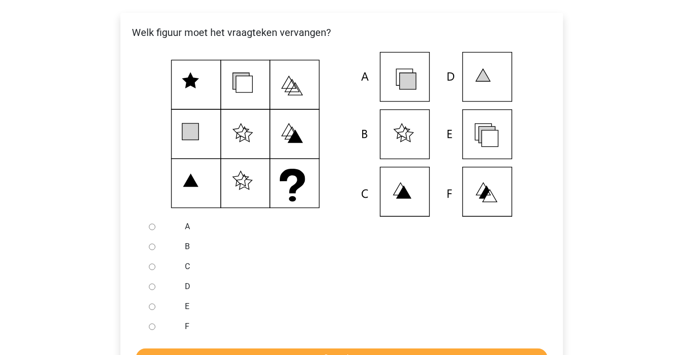
scroll to position [200, 0]
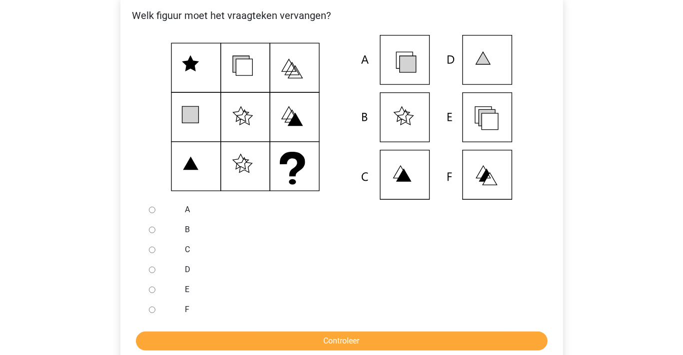
click at [150, 293] on input "E" at bounding box center [152, 290] width 6 height 6
radio input "true"
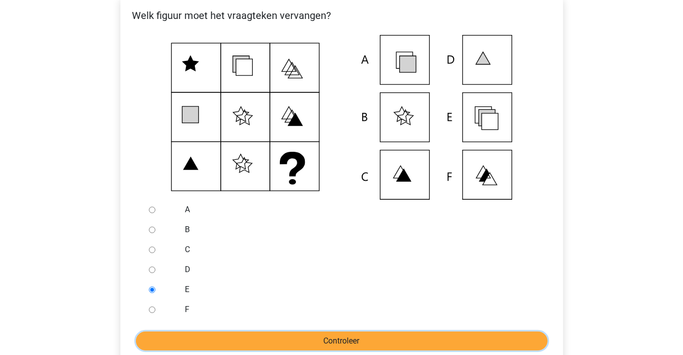
click at [220, 347] on input "Controleer" at bounding box center [342, 341] width 412 height 19
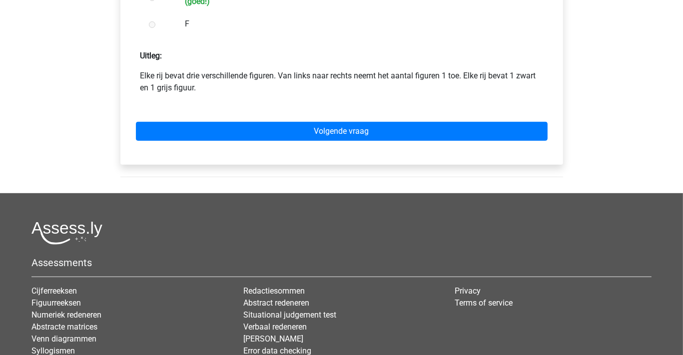
scroll to position [500, 0]
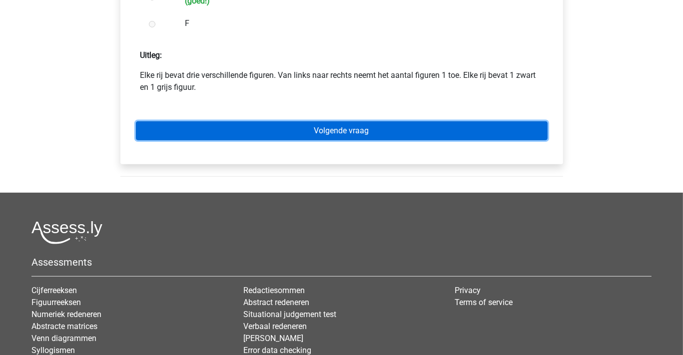
click at [330, 139] on link "Volgende vraag" at bounding box center [342, 130] width 412 height 19
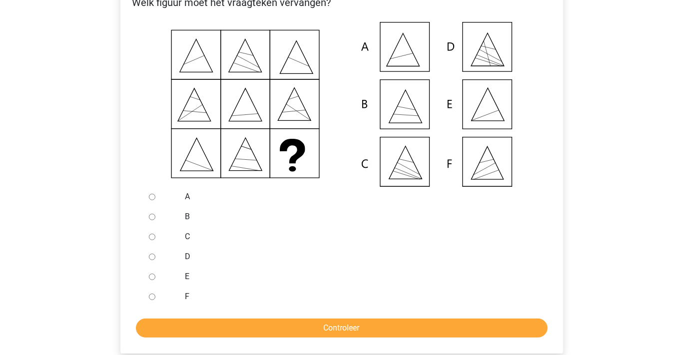
scroll to position [250, 0]
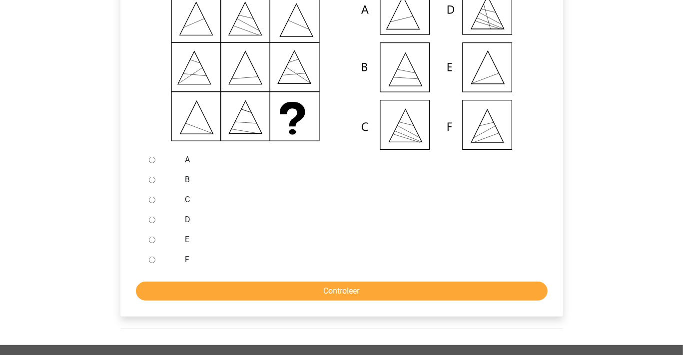
drag, startPoint x: 152, startPoint y: 251, endPoint x: 211, endPoint y: 283, distance: 66.6
click at [153, 243] on input "E" at bounding box center [152, 240] width 6 height 6
radio input "true"
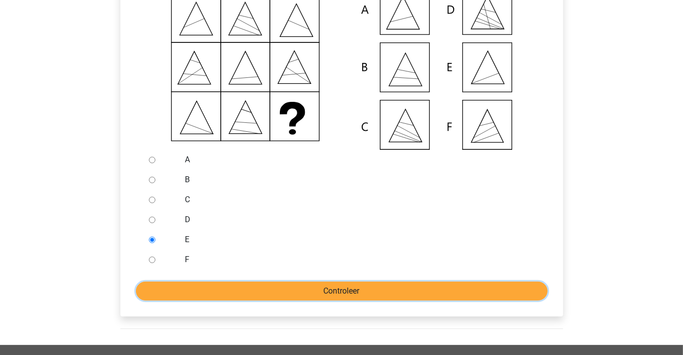
click at [242, 301] on input "Controleer" at bounding box center [342, 291] width 412 height 19
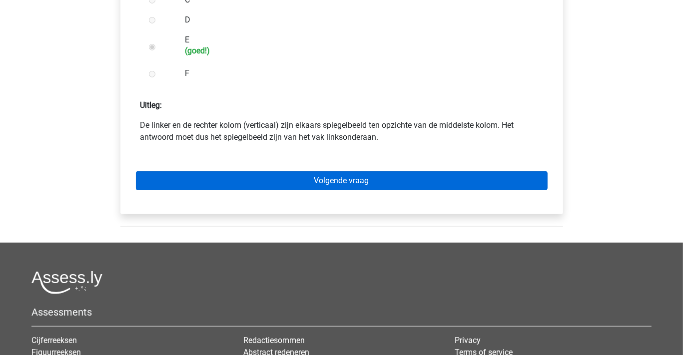
scroll to position [400, 0]
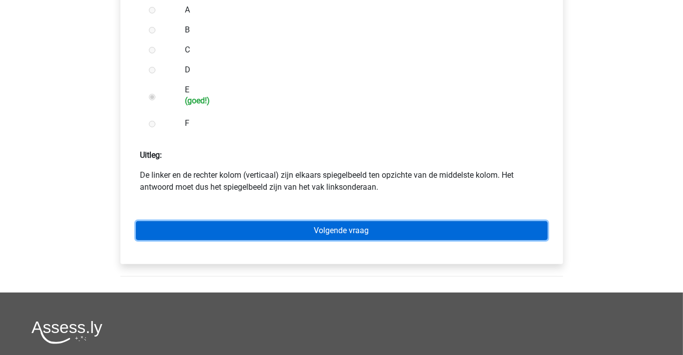
click at [329, 240] on link "Volgende vraag" at bounding box center [342, 230] width 412 height 19
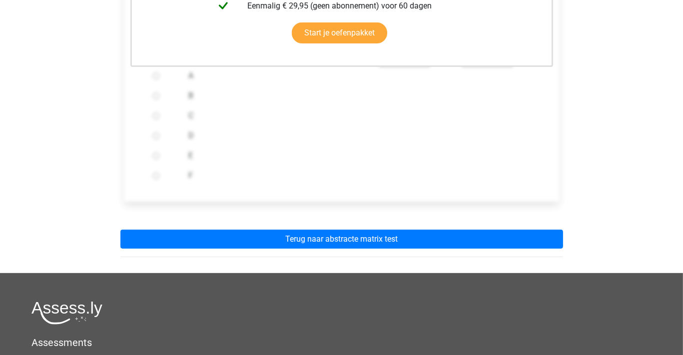
scroll to position [350, 0]
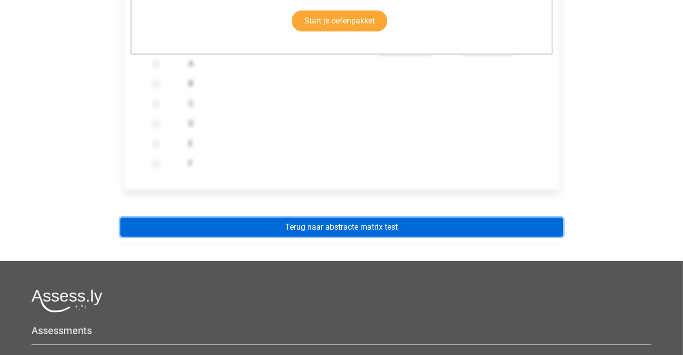
click at [355, 236] on link "Terug naar abstracte matrix test" at bounding box center [341, 227] width 443 height 19
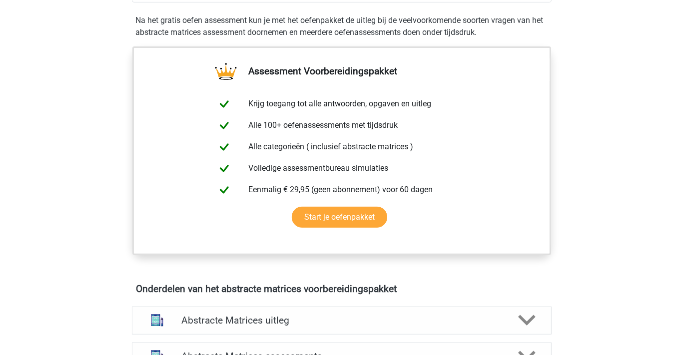
scroll to position [200, 0]
